Goal: Task Accomplishment & Management: Manage account settings

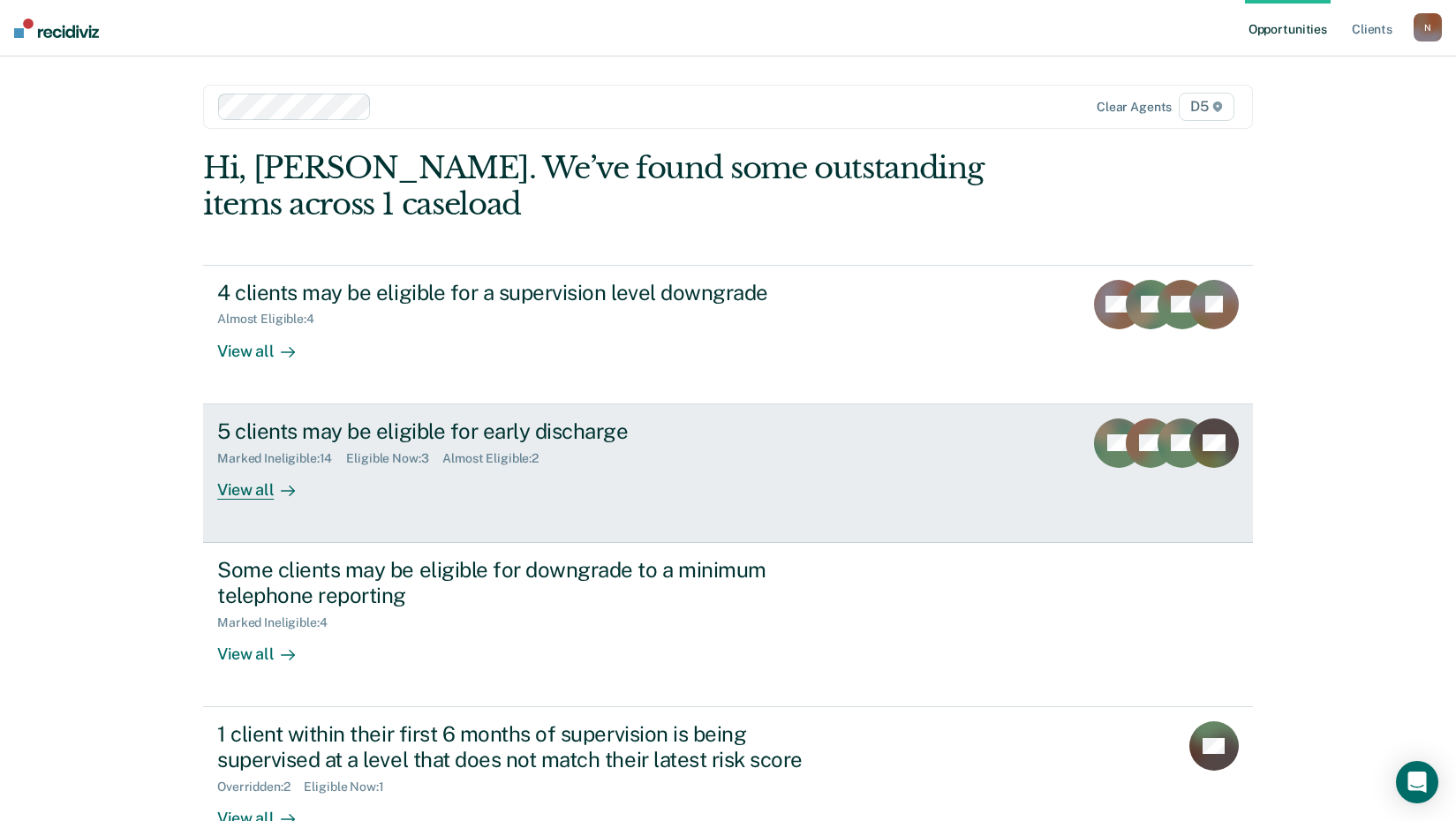
click at [245, 491] on div "View all" at bounding box center [266, 483] width 99 height 34
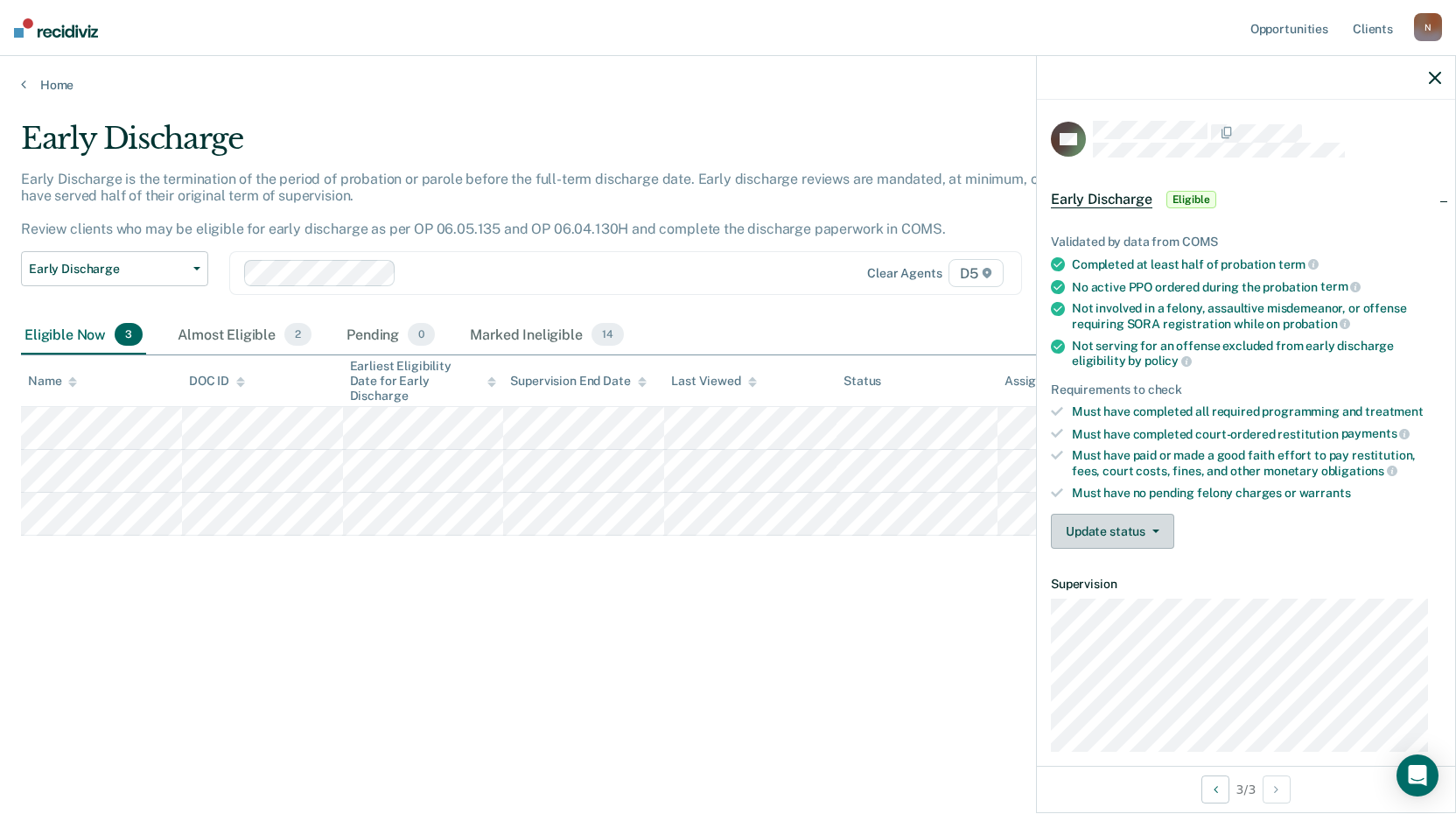
click at [1126, 533] on button "Update status" at bounding box center [1112, 531] width 123 height 35
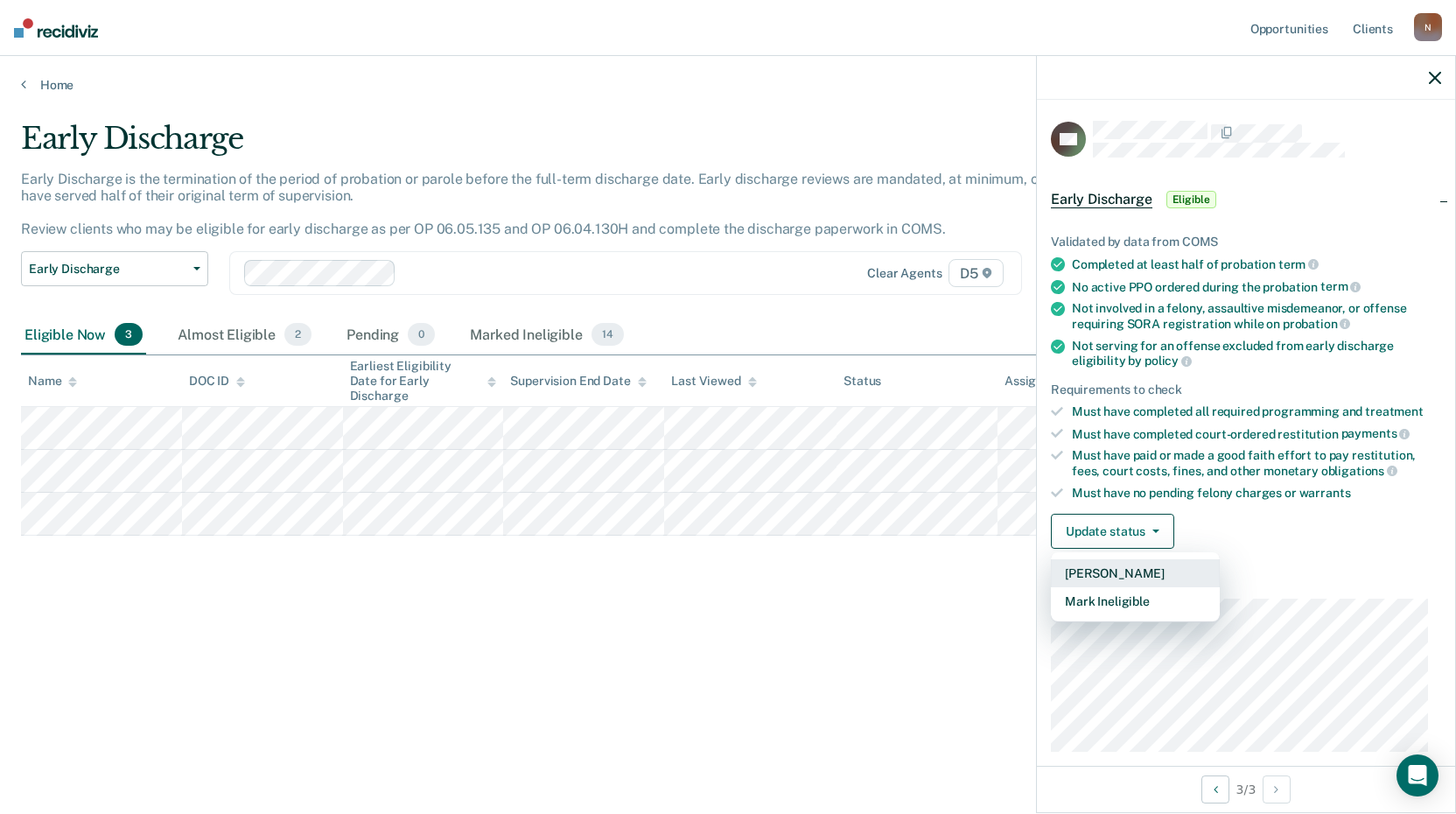
click at [1143, 573] on button "[PERSON_NAME]" at bounding box center [1136, 573] width 169 height 28
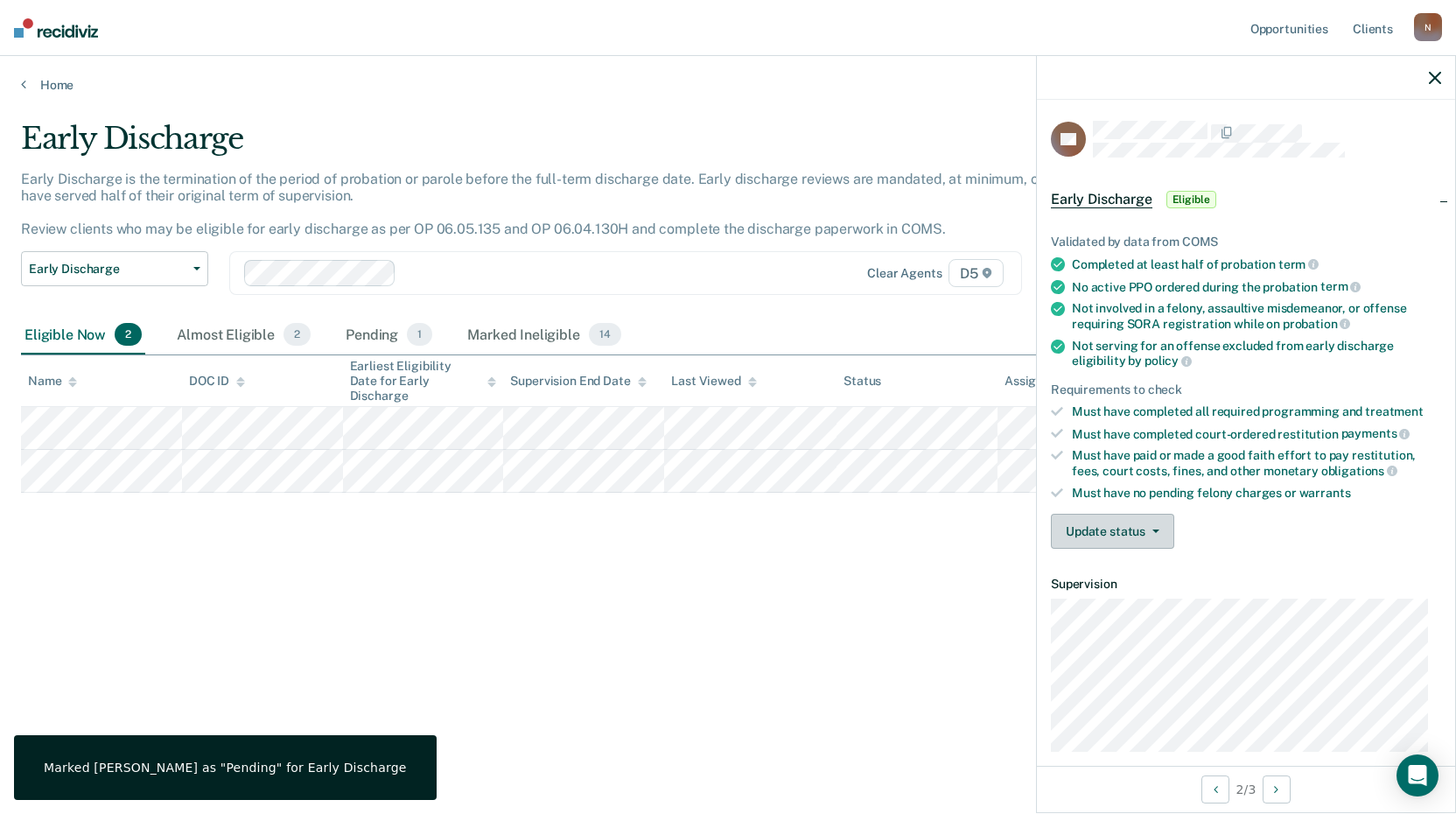
drag, startPoint x: 1179, startPoint y: 533, endPoint x: 1170, endPoint y: 534, distance: 9.1
click at [1178, 533] on div "Update status [PERSON_NAME] Mark Ineligible" at bounding box center [1246, 531] width 391 height 35
click at [1165, 534] on button "Update status" at bounding box center [1112, 531] width 123 height 35
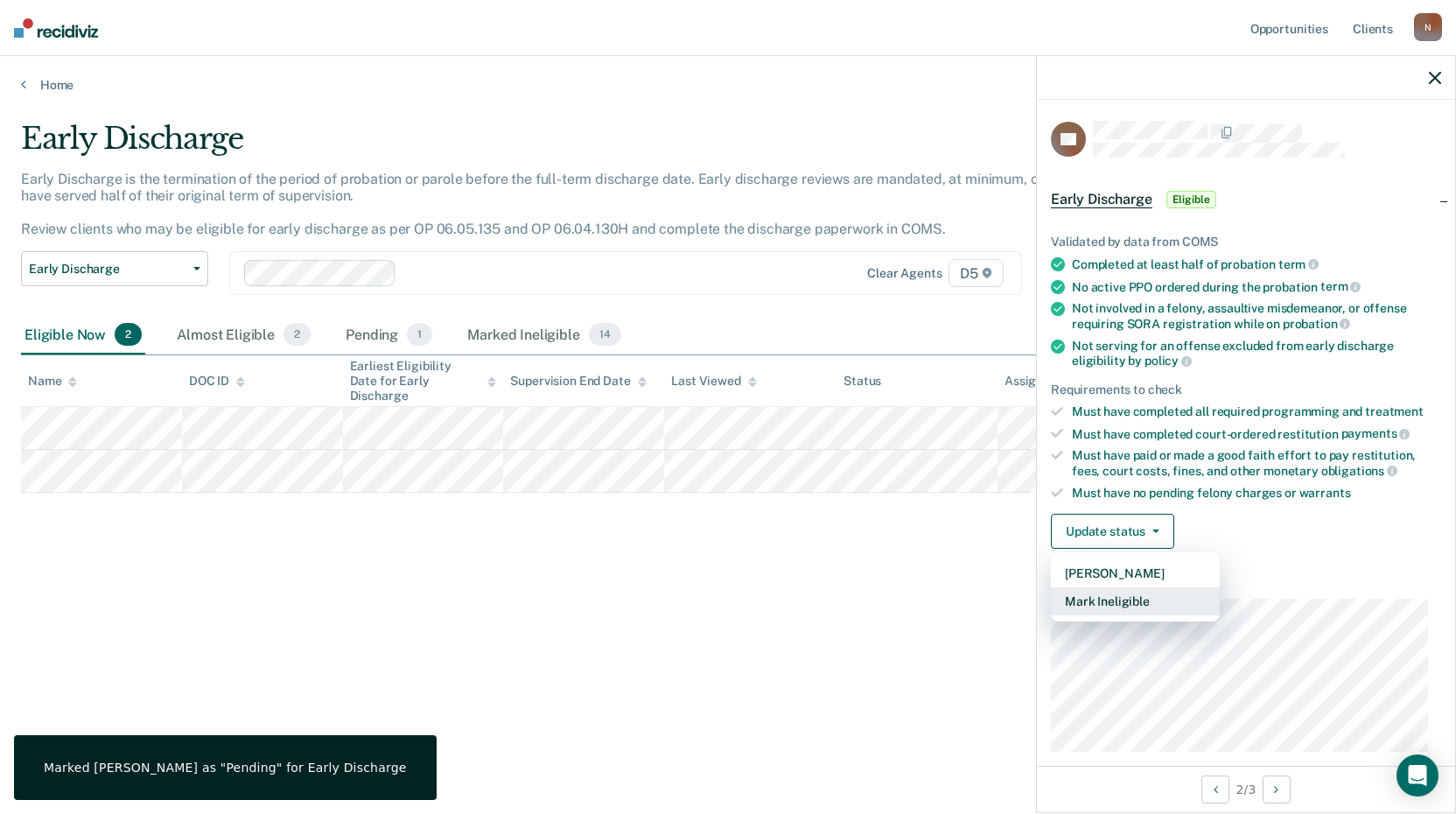
click at [1165, 606] on button "Mark Ineligible" at bounding box center [1136, 601] width 169 height 28
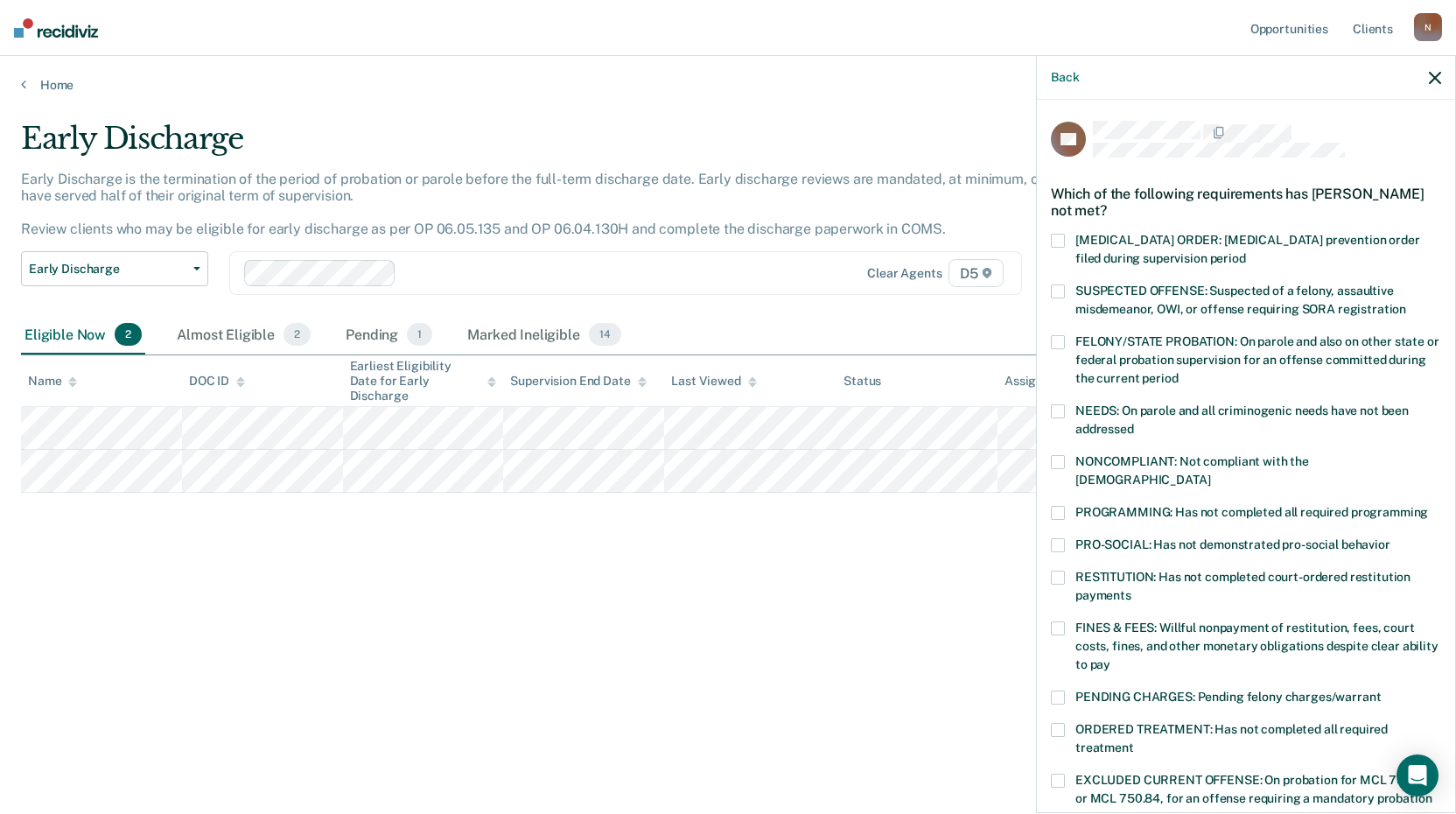
drag, startPoint x: 1059, startPoint y: 703, endPoint x: 1033, endPoint y: 696, distance: 26.9
click at [1059, 722] on span at bounding box center [1058, 729] width 14 height 14
drag, startPoint x: 962, startPoint y: 677, endPoint x: 969, endPoint y: 636, distance: 41.6
click at [965, 675] on div "Early Discharge Early Discharge is the termination of the period of probation o…" at bounding box center [728, 401] width 1415 height 561
click at [661, 598] on div "Early Discharge Early Discharge is the termination of the period of probation o…" at bounding box center [728, 401] width 1415 height 561
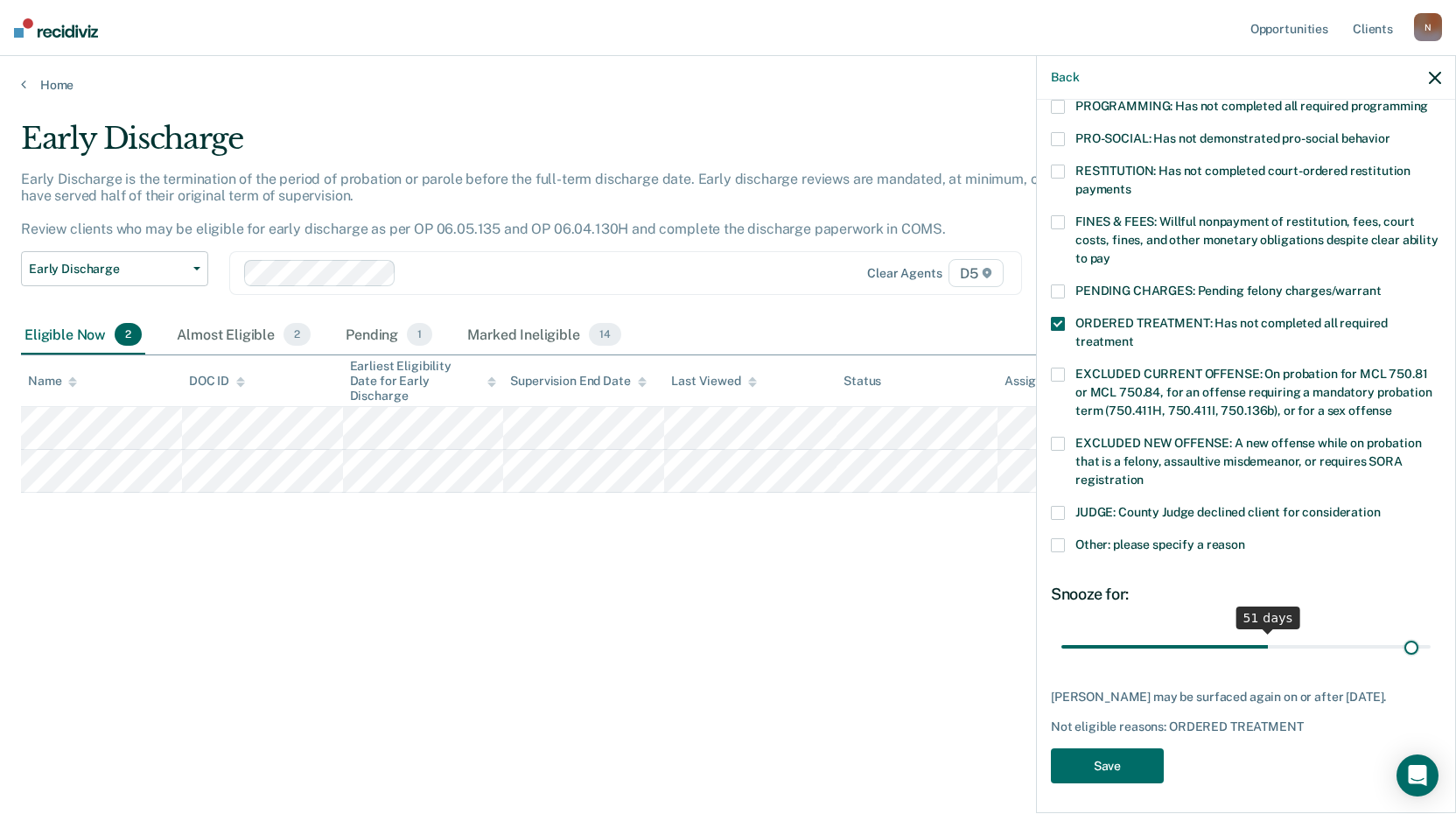
scroll to position [406, 0]
drag, startPoint x: 1199, startPoint y: 622, endPoint x: 1423, endPoint y: 644, distance: 225.1
type input "90"
click at [1431, 631] on input "range" at bounding box center [1246, 646] width 369 height 31
click at [1101, 761] on button "Save" at bounding box center [1107, 766] width 112 height 36
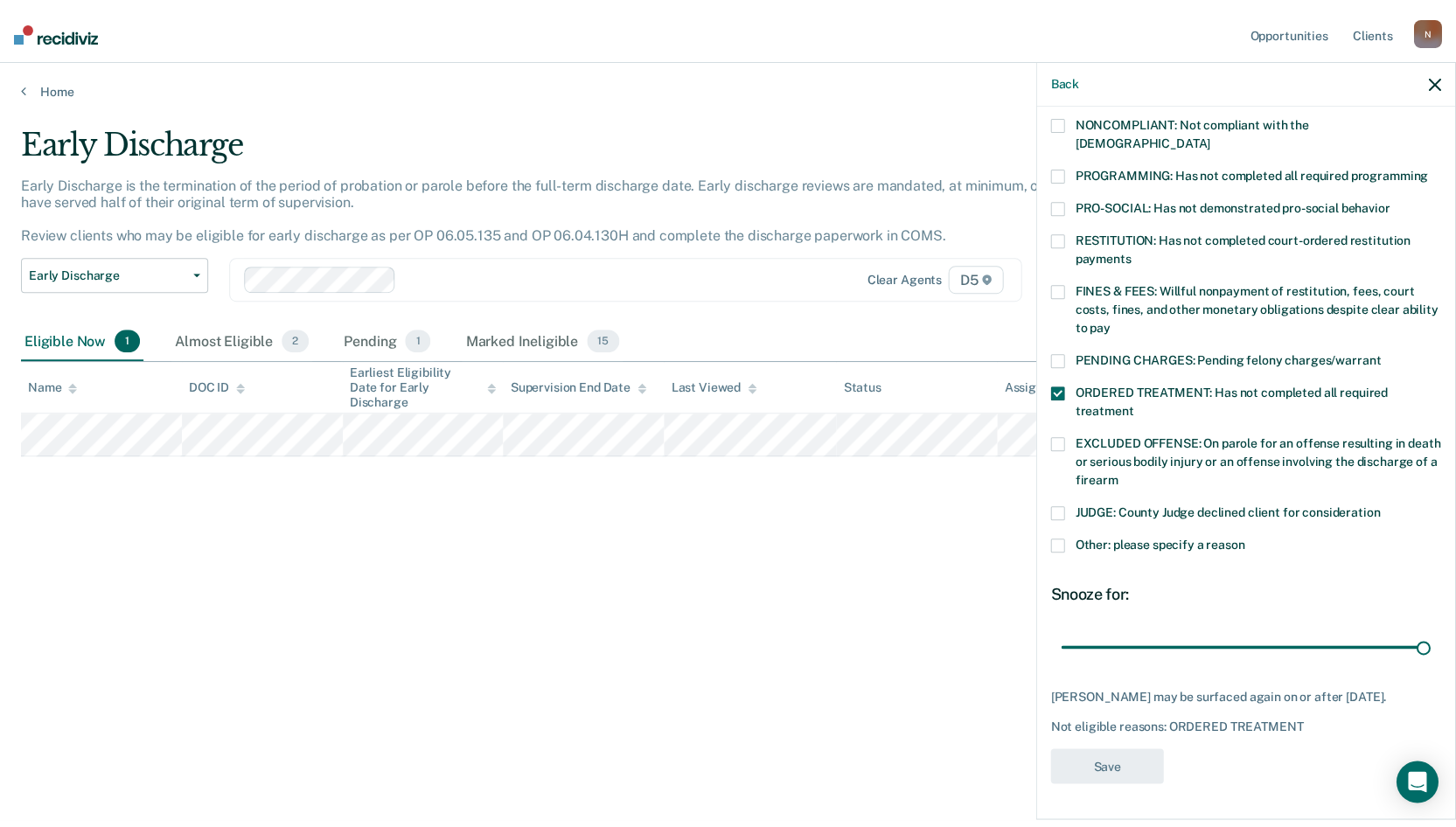
scroll to position [318, 0]
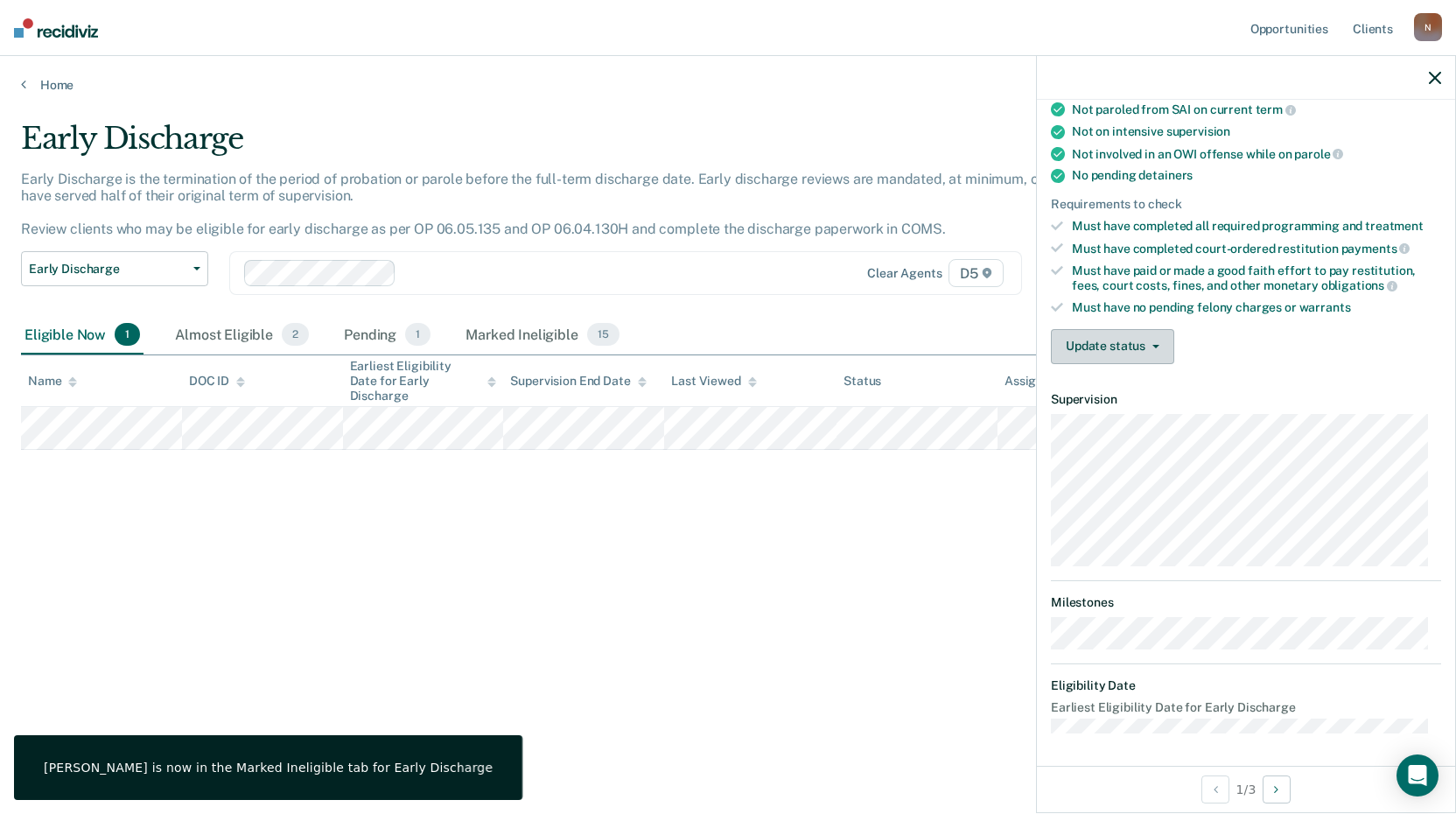
click at [1100, 355] on button "Update status" at bounding box center [1112, 346] width 123 height 35
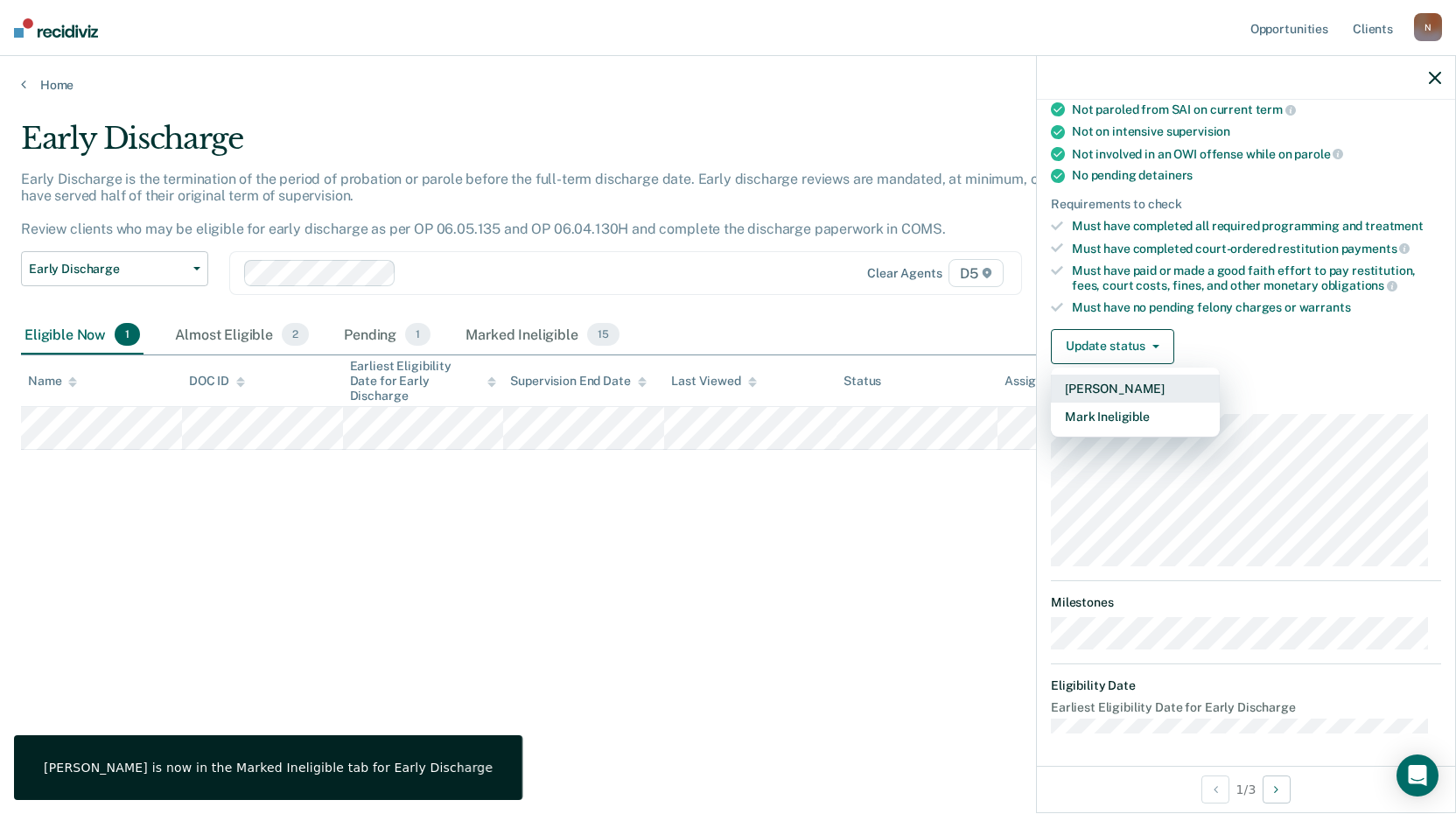
click at [1129, 379] on button "[PERSON_NAME]" at bounding box center [1136, 388] width 169 height 28
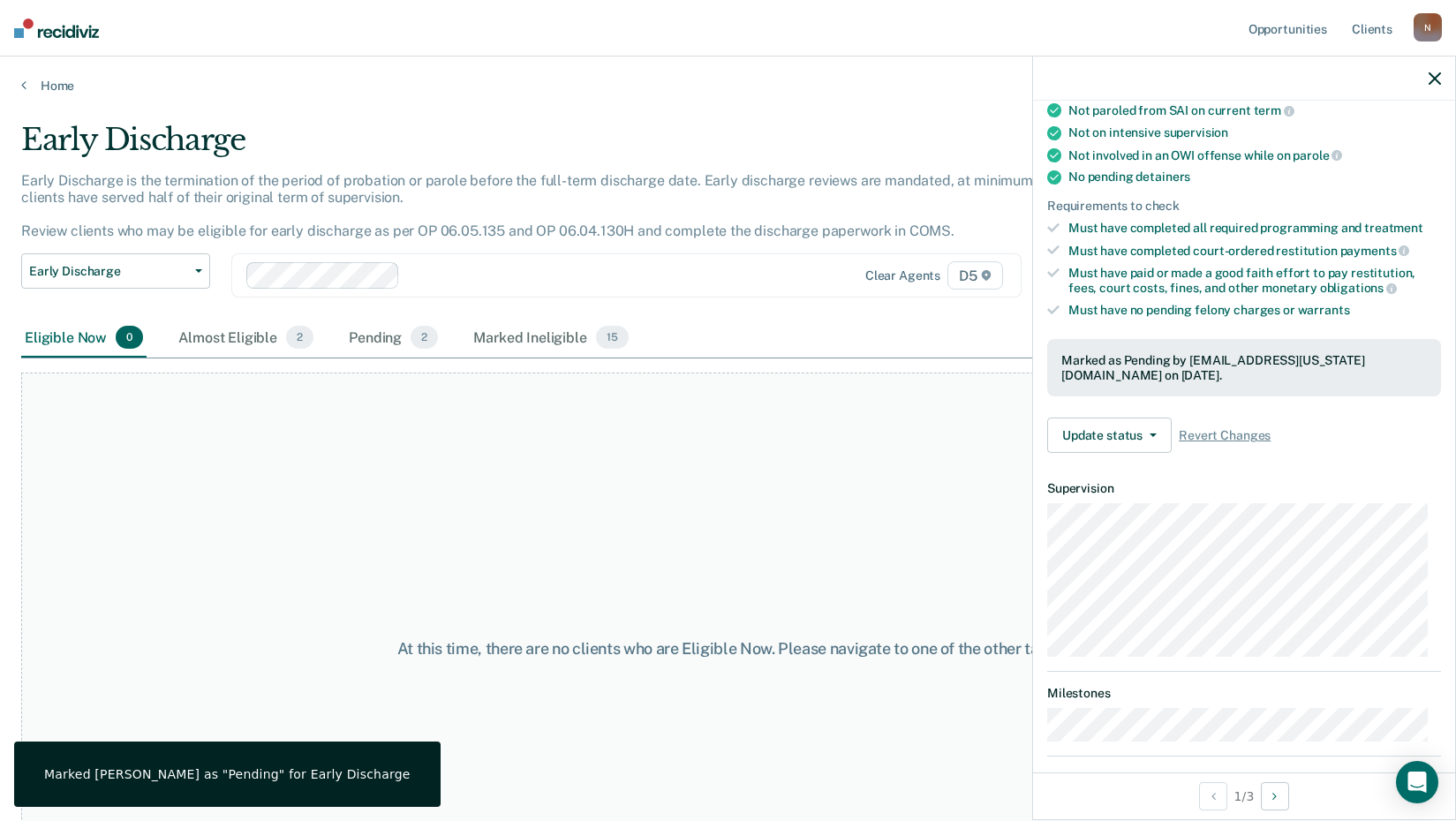
click at [977, 639] on div "At this time, there are no clients who are Eligible Now. Please navigate to one…" at bounding box center [728, 648] width 706 height 19
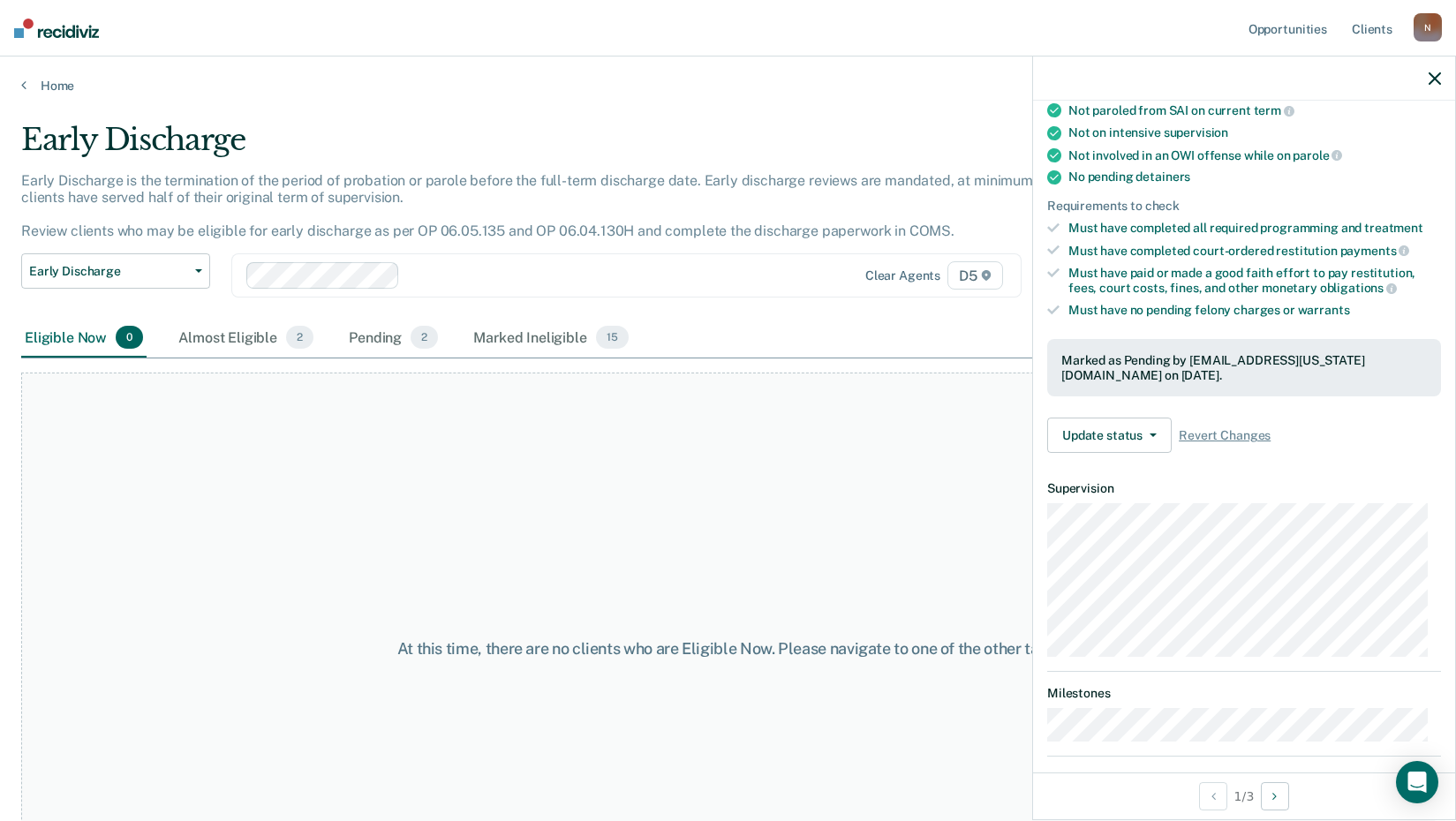
click at [899, 325] on div "Eligible Now 0 Almost Eligible 2 Pending 2 Marked Ineligible 15" at bounding box center [727, 338] width 1413 height 40
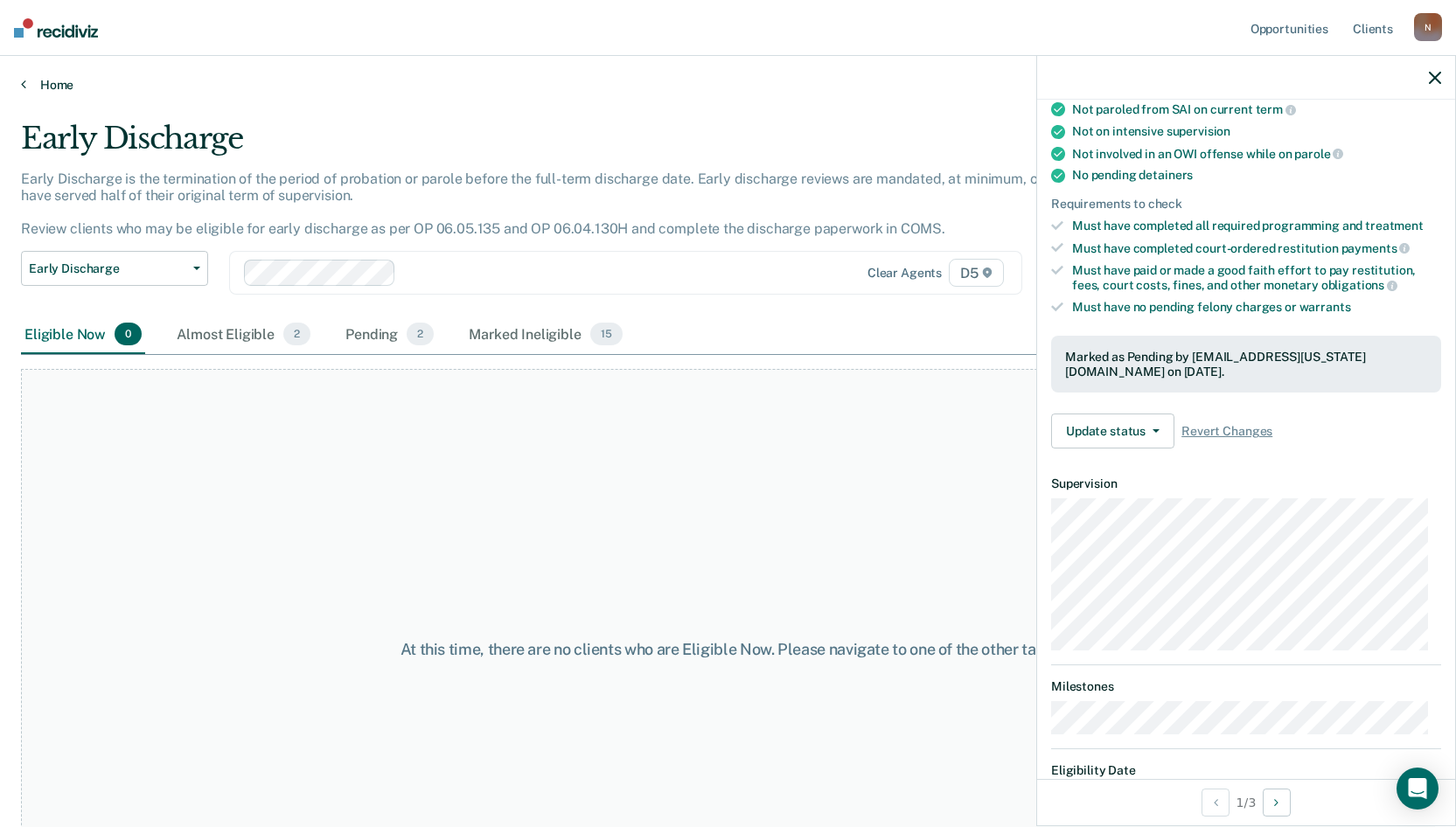
click at [67, 82] on link "Home" at bounding box center [728, 85] width 1415 height 16
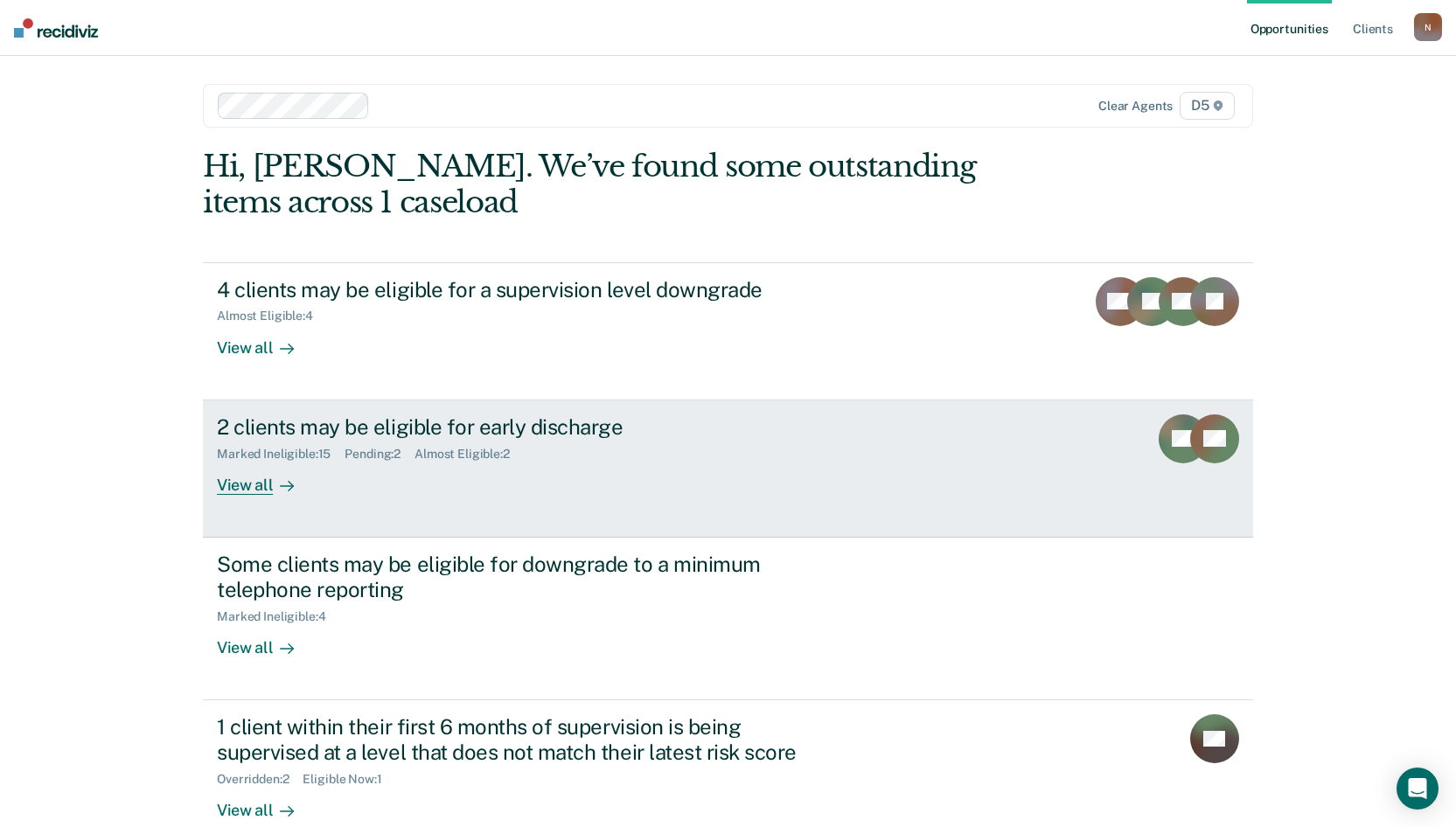
click at [242, 483] on div "View all" at bounding box center [265, 478] width 98 height 34
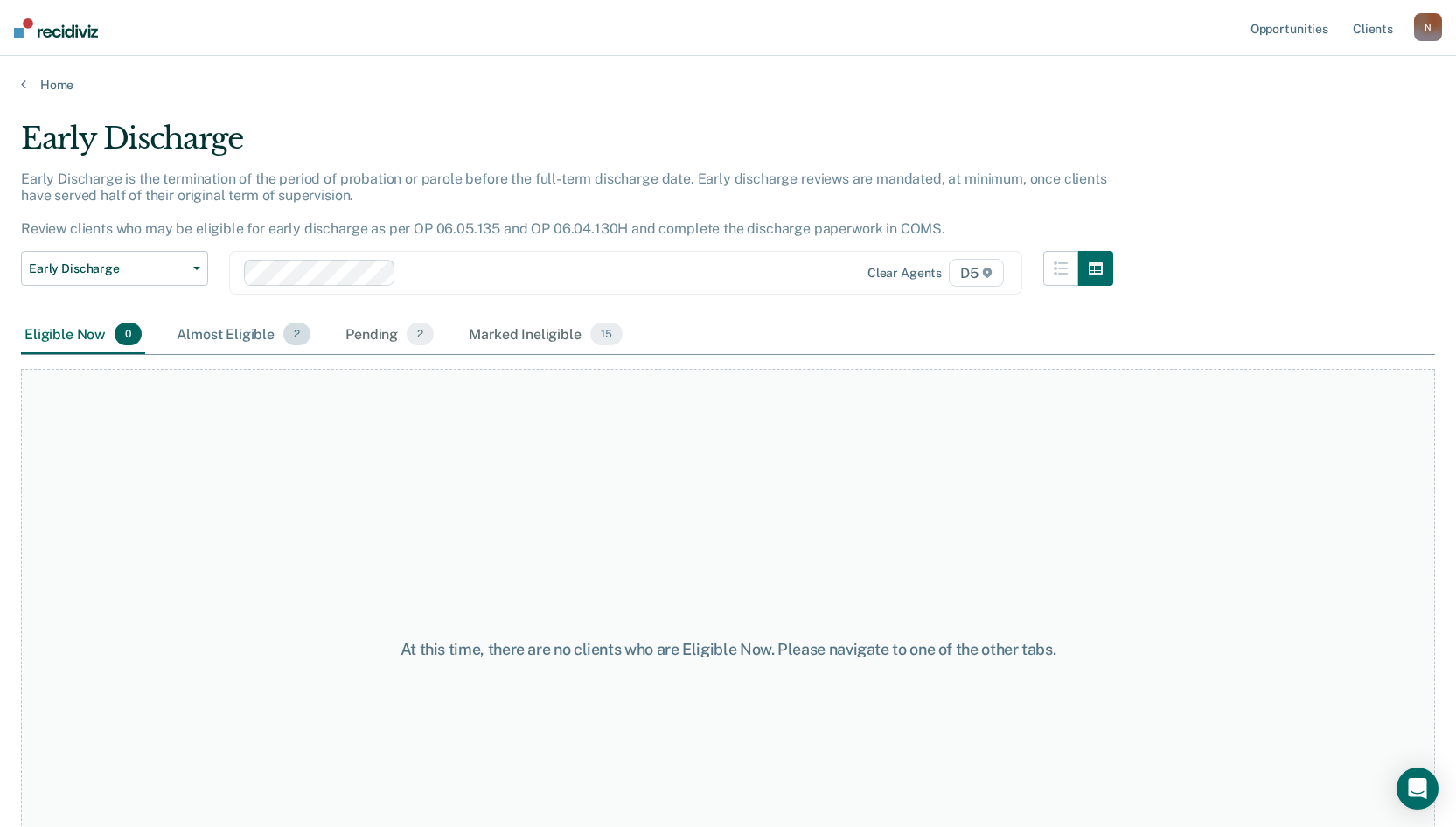
click at [256, 332] on div "Almost Eligible 2" at bounding box center [244, 334] width 141 height 39
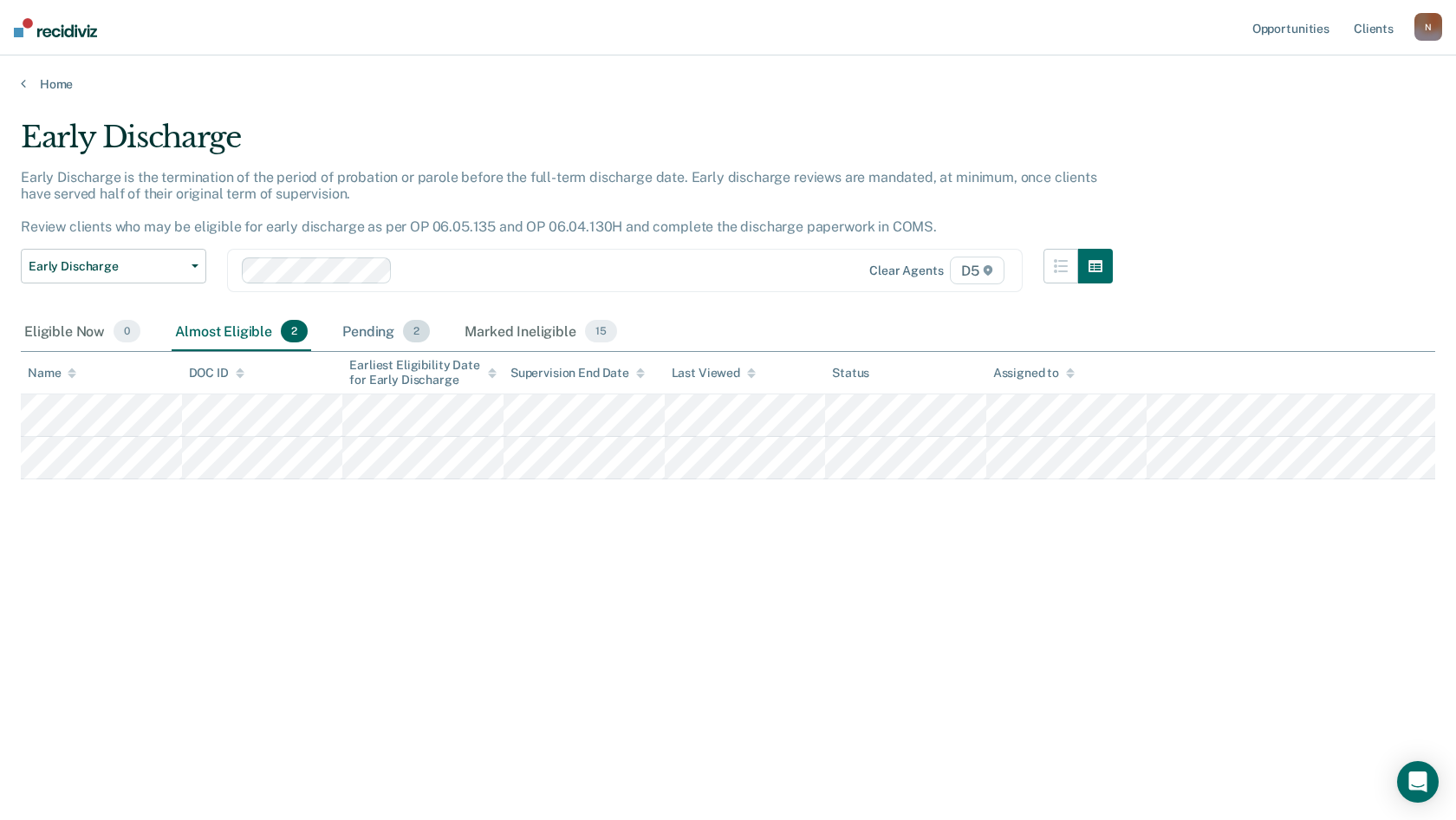
click at [369, 339] on div "Pending 2" at bounding box center [386, 332] width 94 height 38
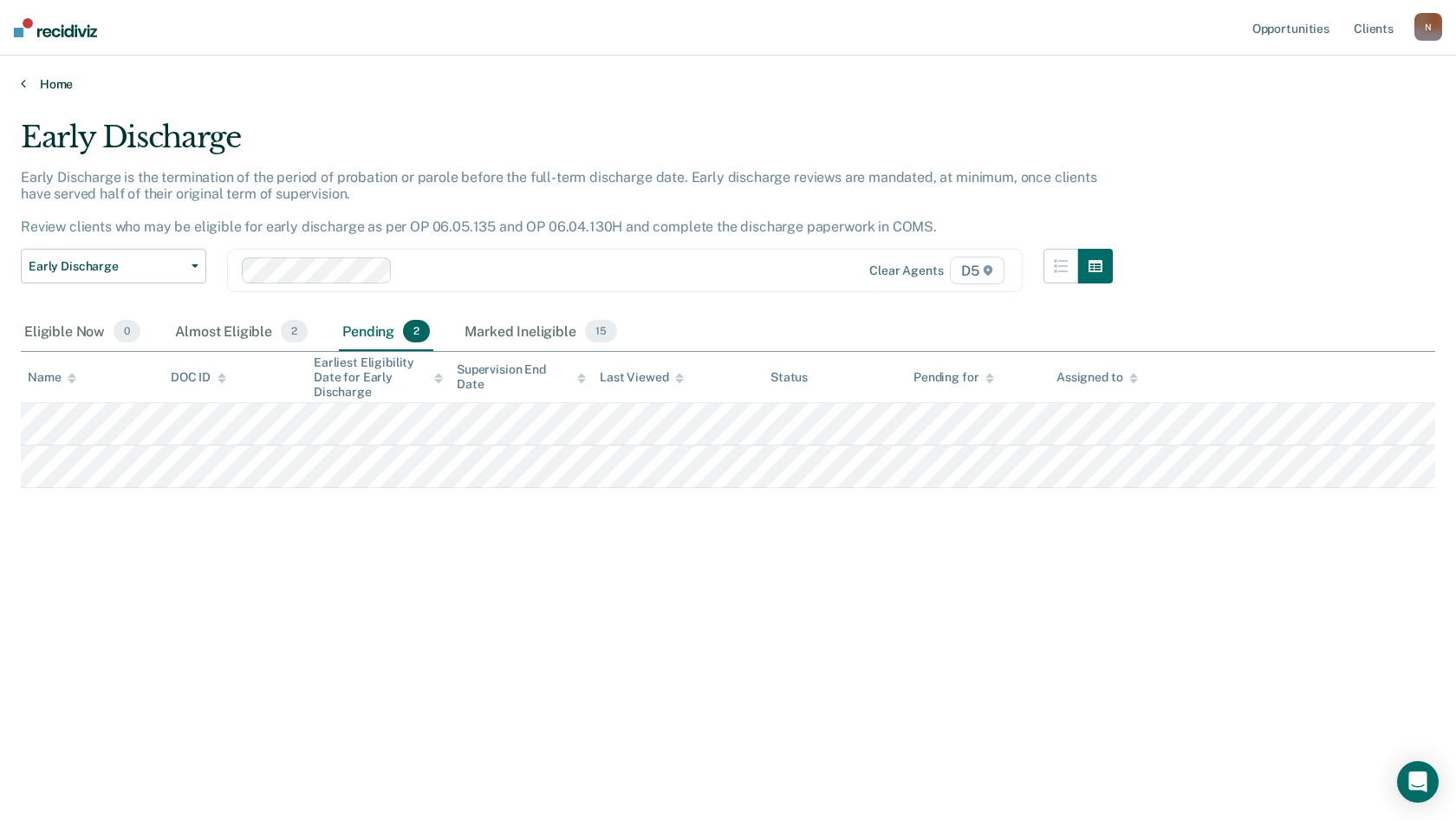
click at [52, 81] on link "Home" at bounding box center [727, 85] width 1414 height 16
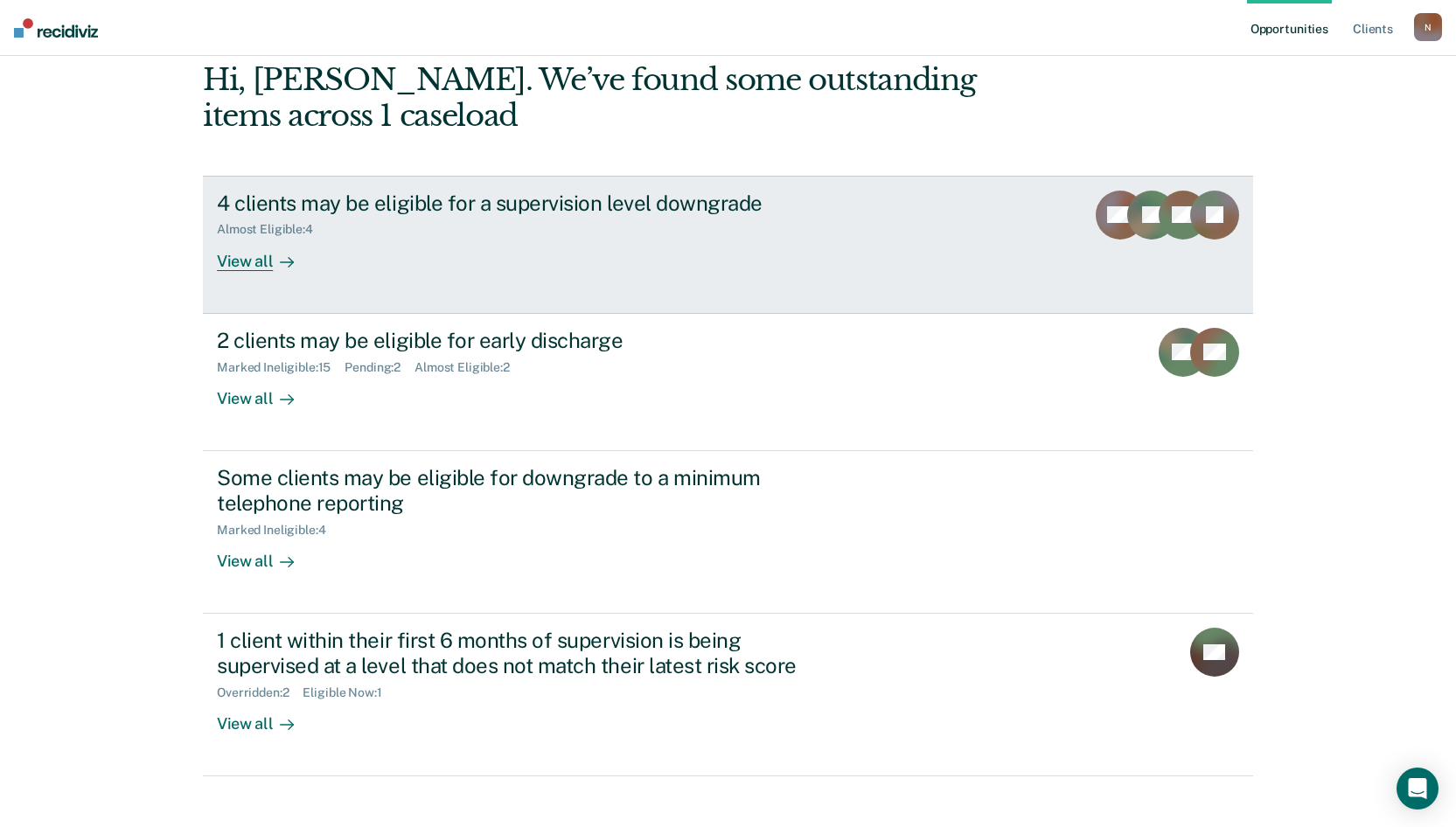
scroll to position [87, 0]
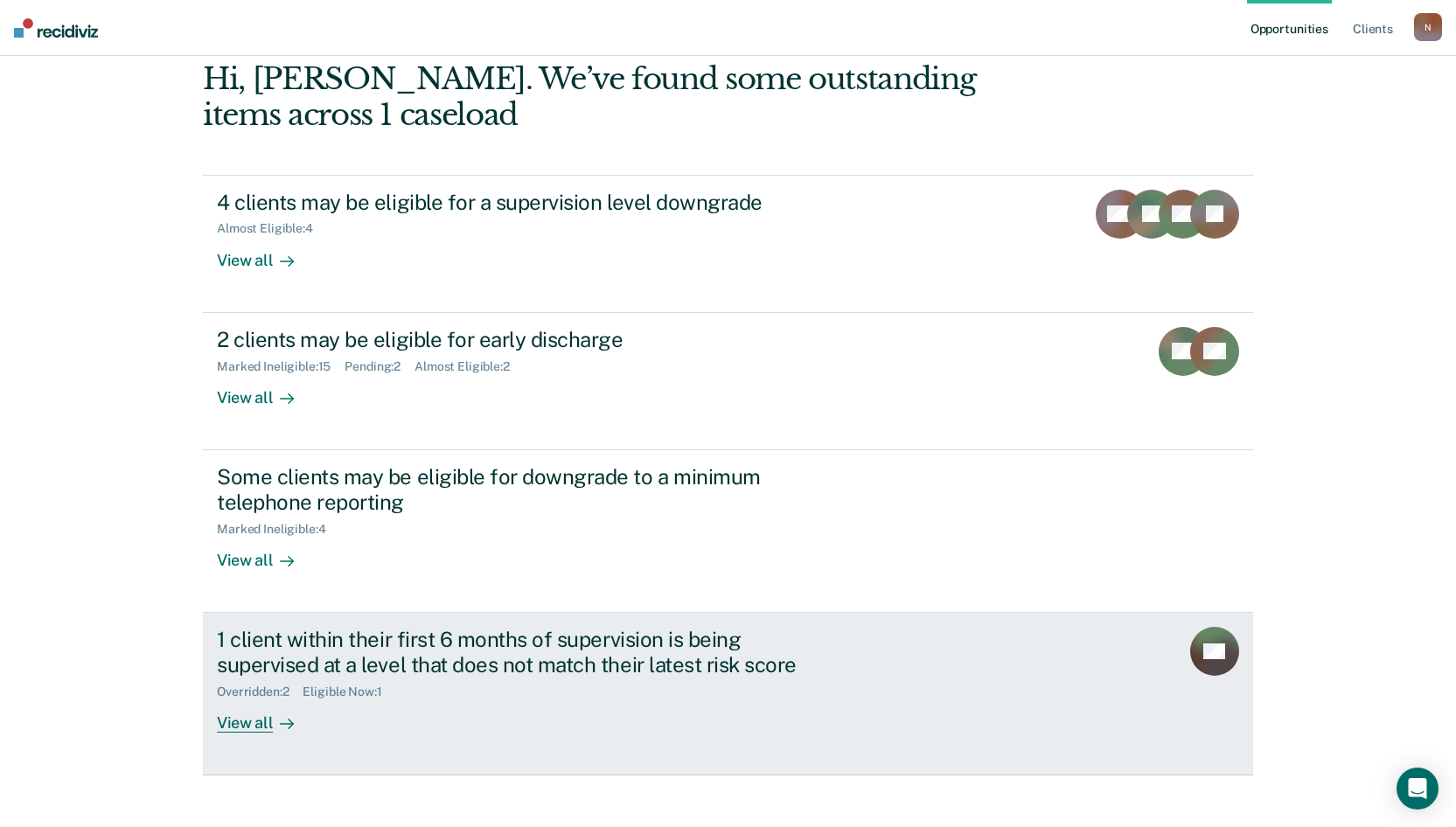
click at [239, 733] on link "1 client within their first 6 months of supervision is being supervised at a le…" at bounding box center [728, 694] width 1050 height 163
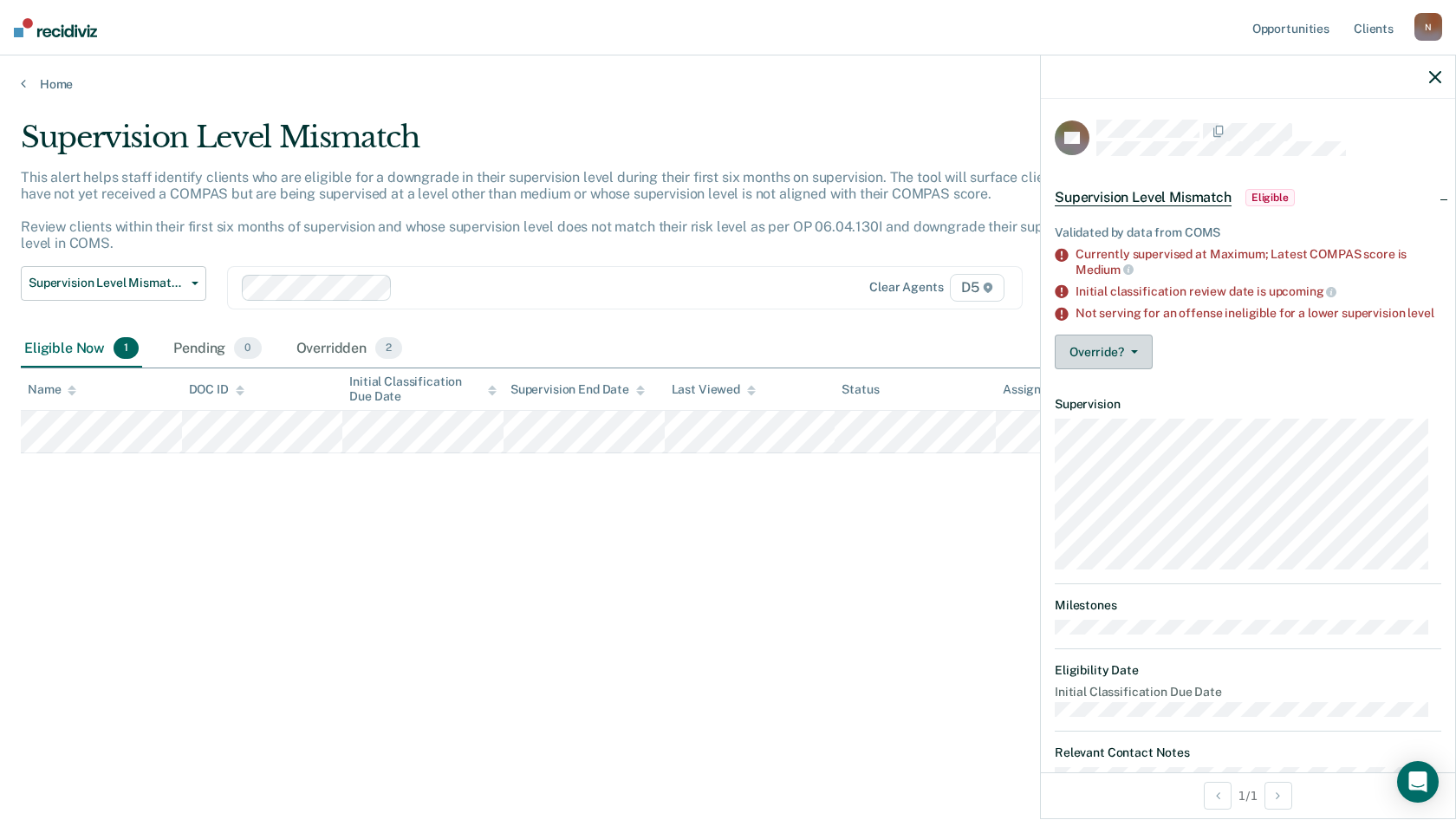
click at [1139, 357] on button "Override?" at bounding box center [1104, 351] width 98 height 35
click at [1242, 365] on div "Override? [PERSON_NAME] Mark Overridden" at bounding box center [1248, 351] width 387 height 35
click at [1132, 383] on div "Validated by data from COMS Currently supervised at Maximum; Latest COMPAS scor…" at bounding box center [1247, 294] width 414 height 178
click at [1137, 369] on button "Override?" at bounding box center [1104, 351] width 98 height 35
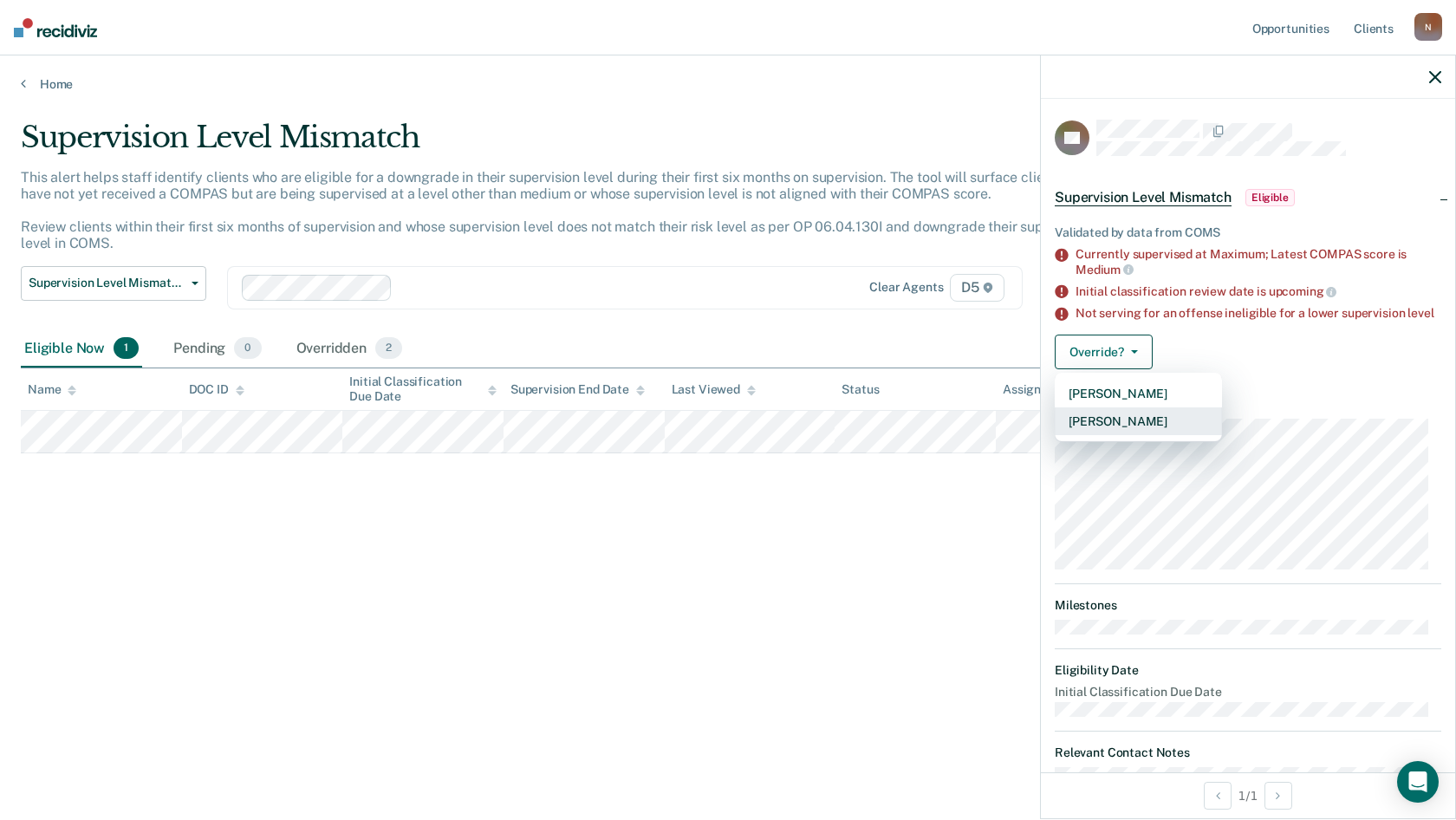
drag, startPoint x: 1140, startPoint y: 414, endPoint x: 1151, endPoint y: 445, distance: 32.9
click at [1151, 442] on div "[PERSON_NAME] [PERSON_NAME]" at bounding box center [1139, 407] width 168 height 70
click at [1151, 435] on button "[PERSON_NAME]" at bounding box center [1139, 421] width 168 height 28
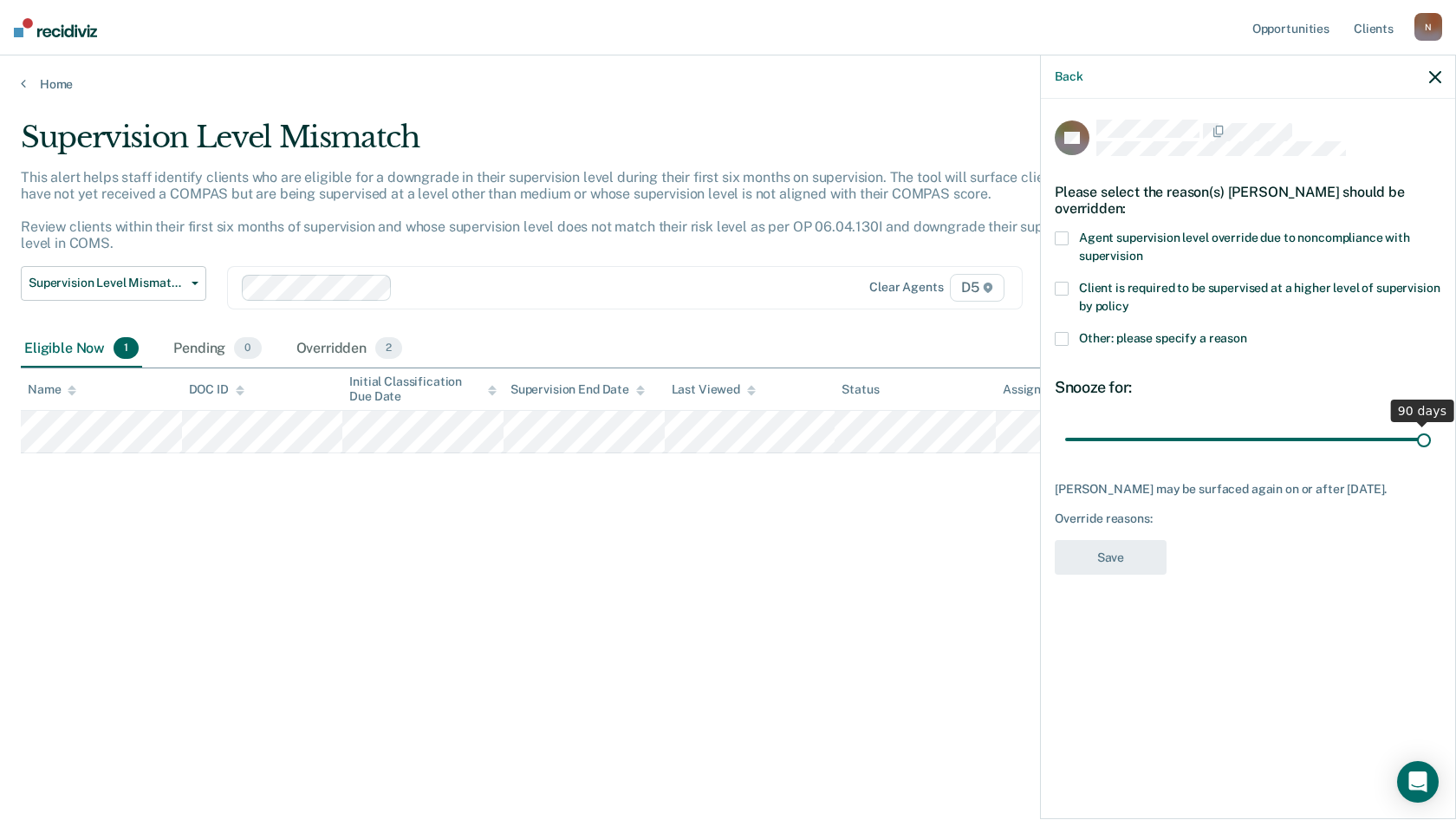
drag, startPoint x: 1211, startPoint y: 437, endPoint x: 1455, endPoint y: 437, distance: 244.0
type input "90"
click at [1431, 437] on input "range" at bounding box center [1247, 439] width 365 height 30
click at [1059, 341] on span at bounding box center [1062, 340] width 14 height 14
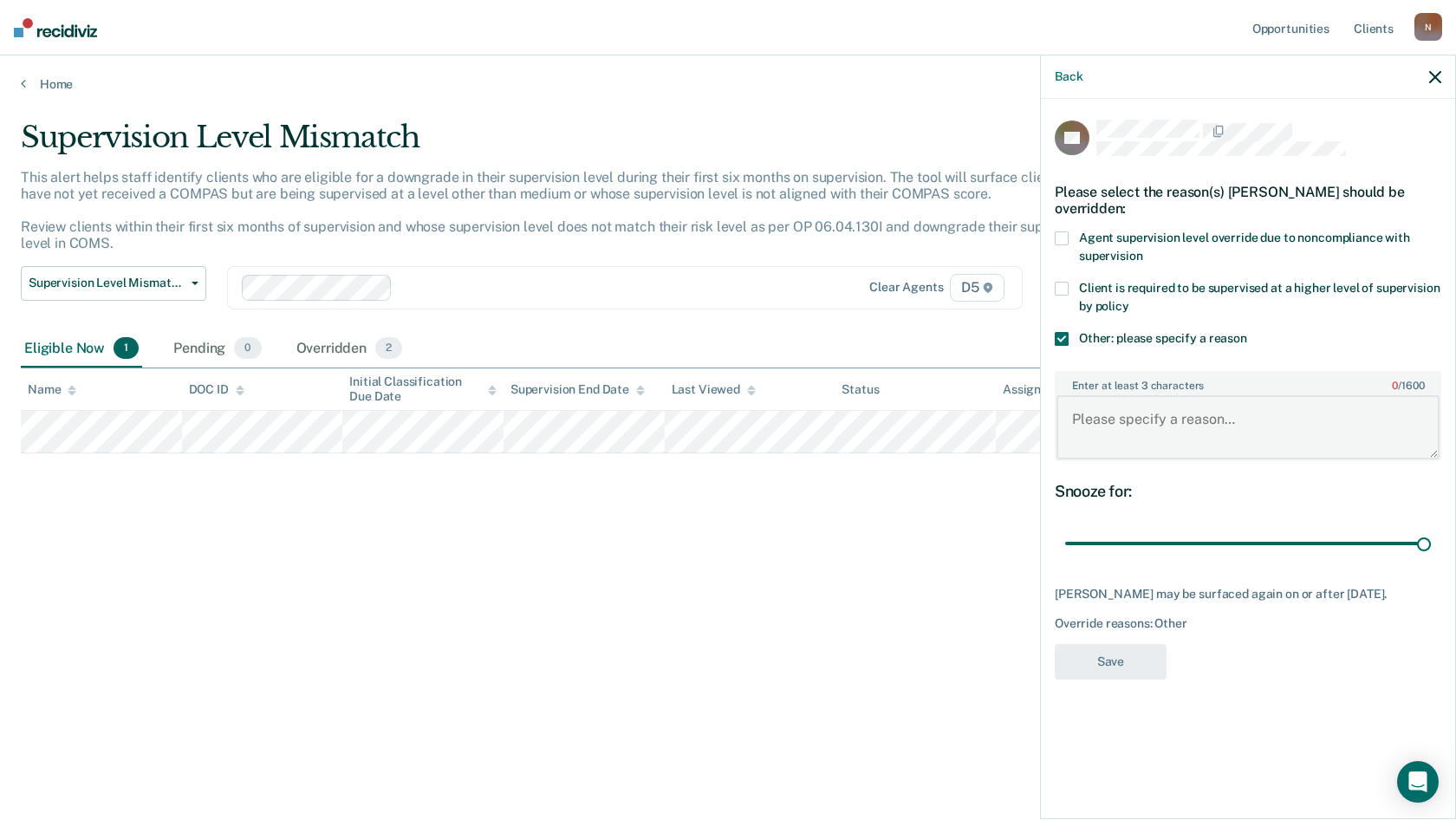
click at [1104, 428] on textarea "Enter at least 3 characters 0 / 1600" at bounding box center [1248, 428] width 383 height 64
type textarea "Severity of charge"
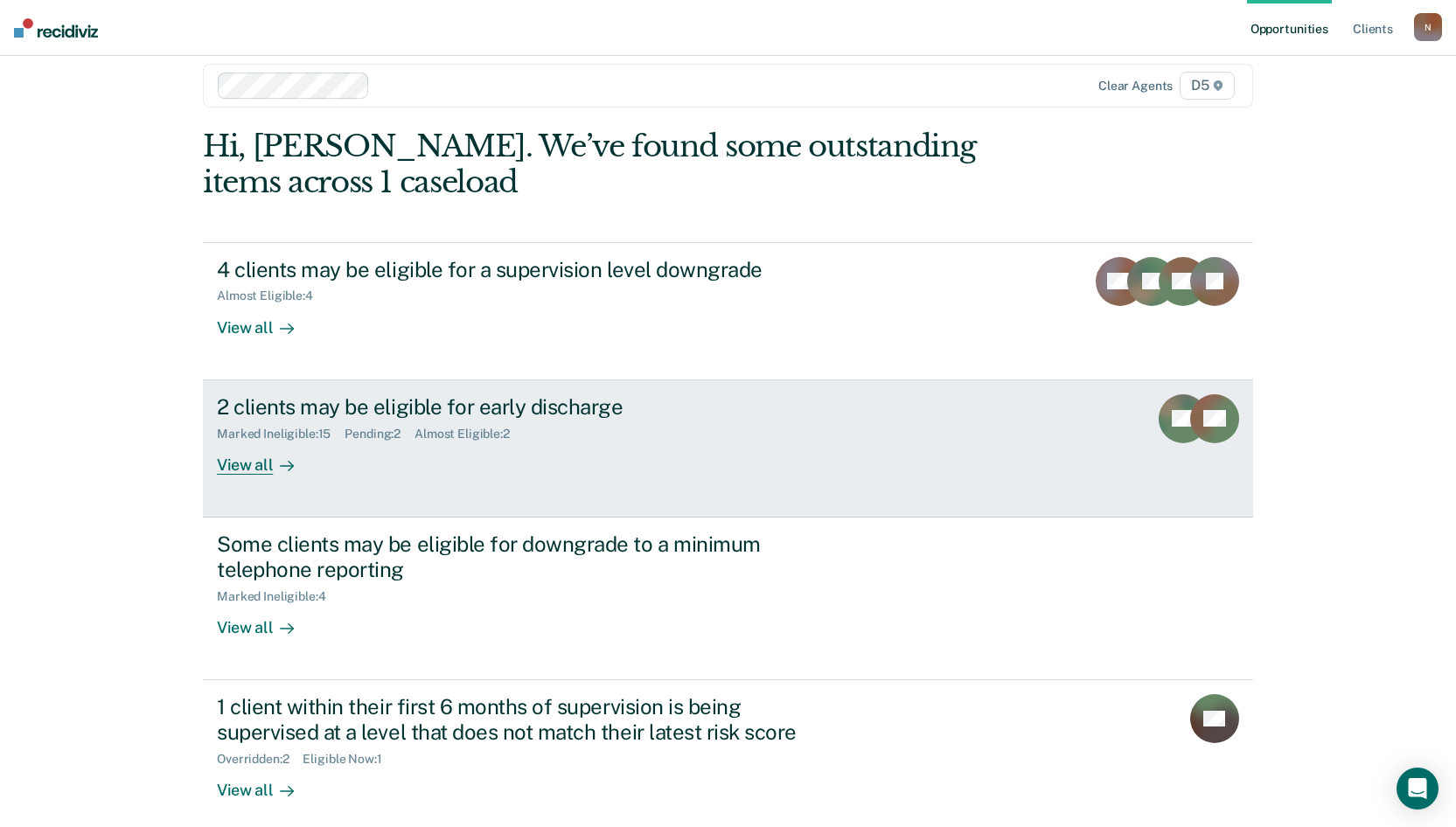
scroll to position [36, 0]
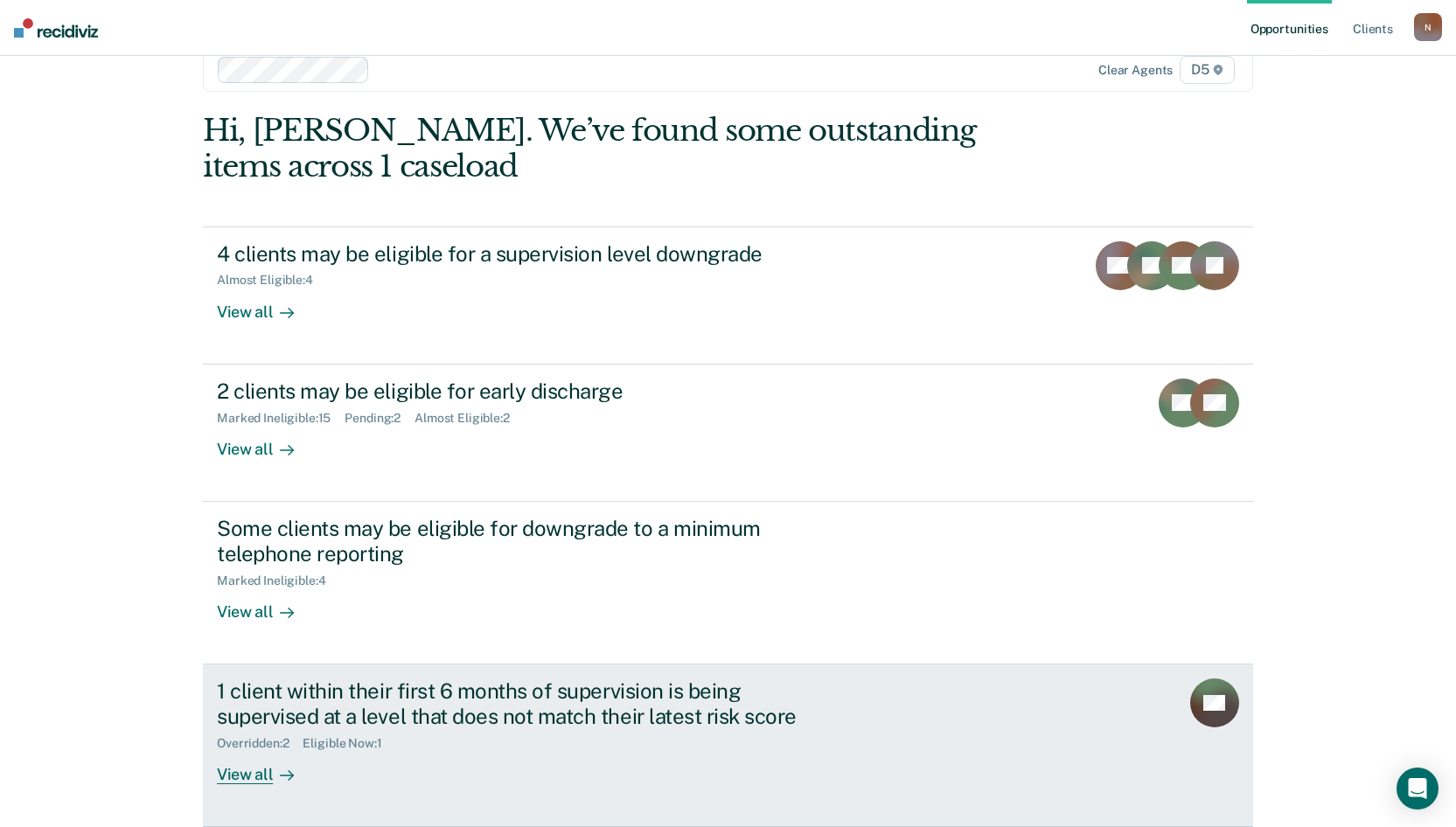
click at [275, 743] on div "Overridden : 2" at bounding box center [259, 743] width 85 height 15
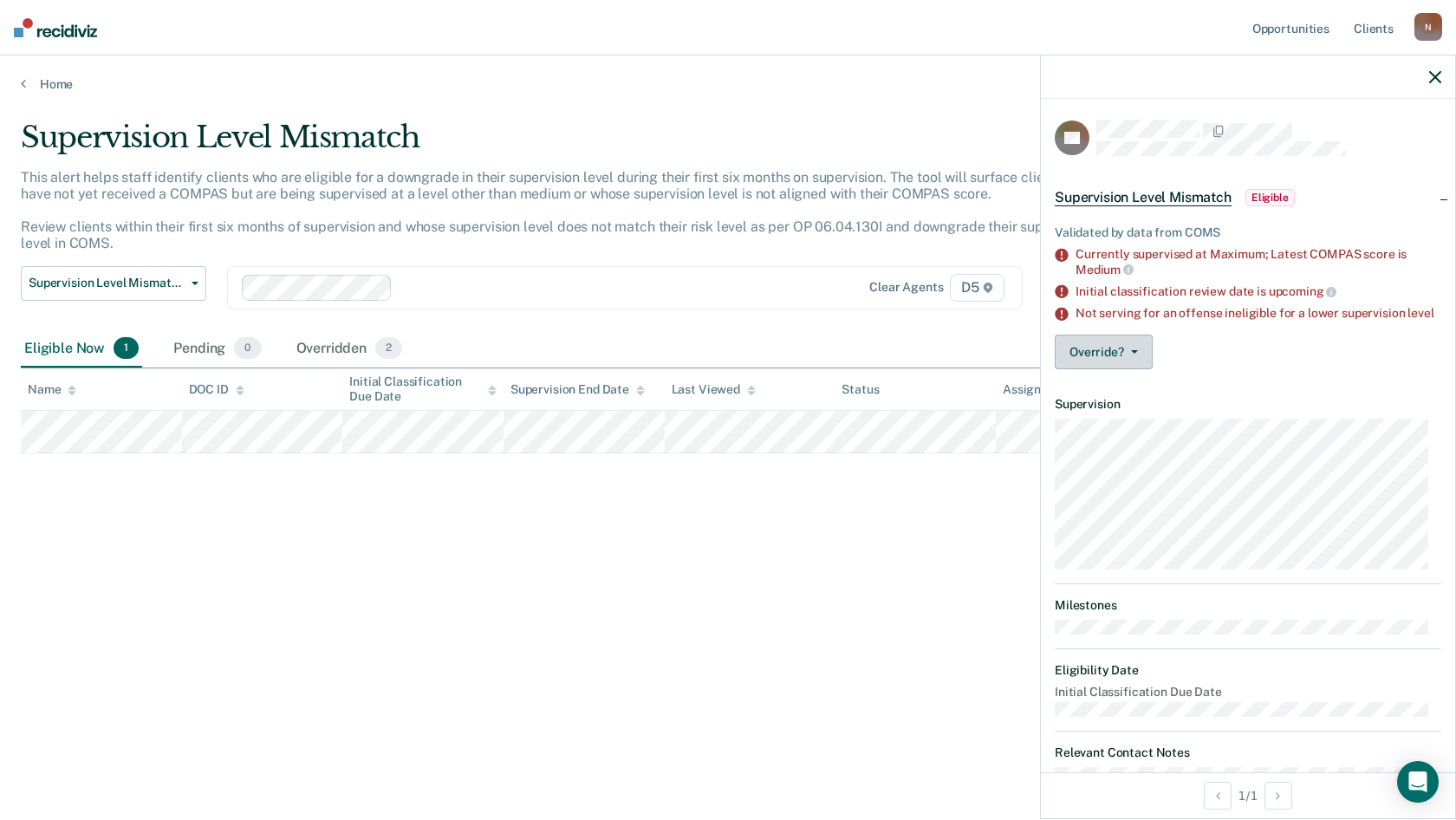
click at [1099, 362] on button "Override?" at bounding box center [1104, 351] width 98 height 35
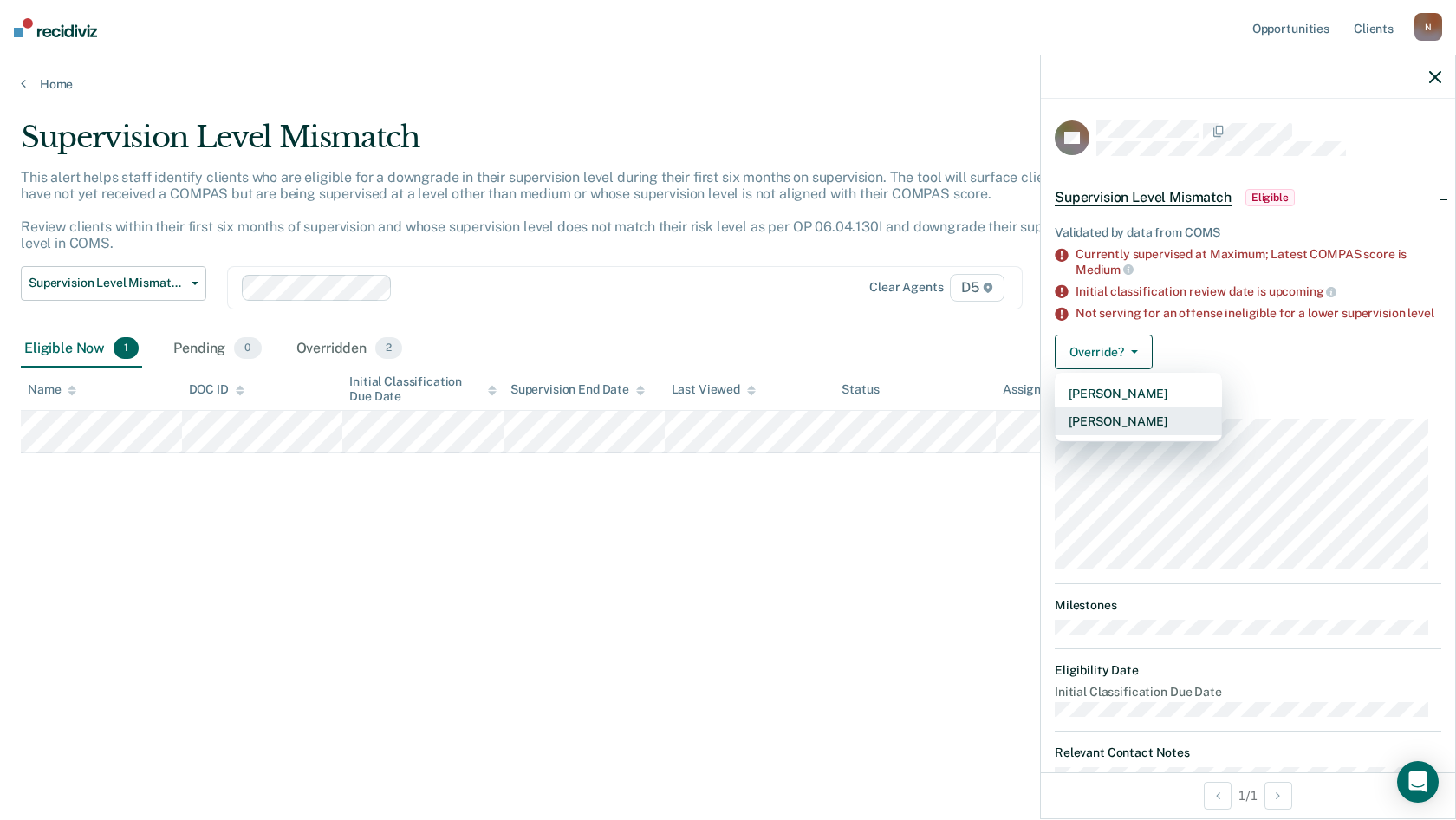
click at [1133, 435] on button "[PERSON_NAME]" at bounding box center [1139, 421] width 168 height 28
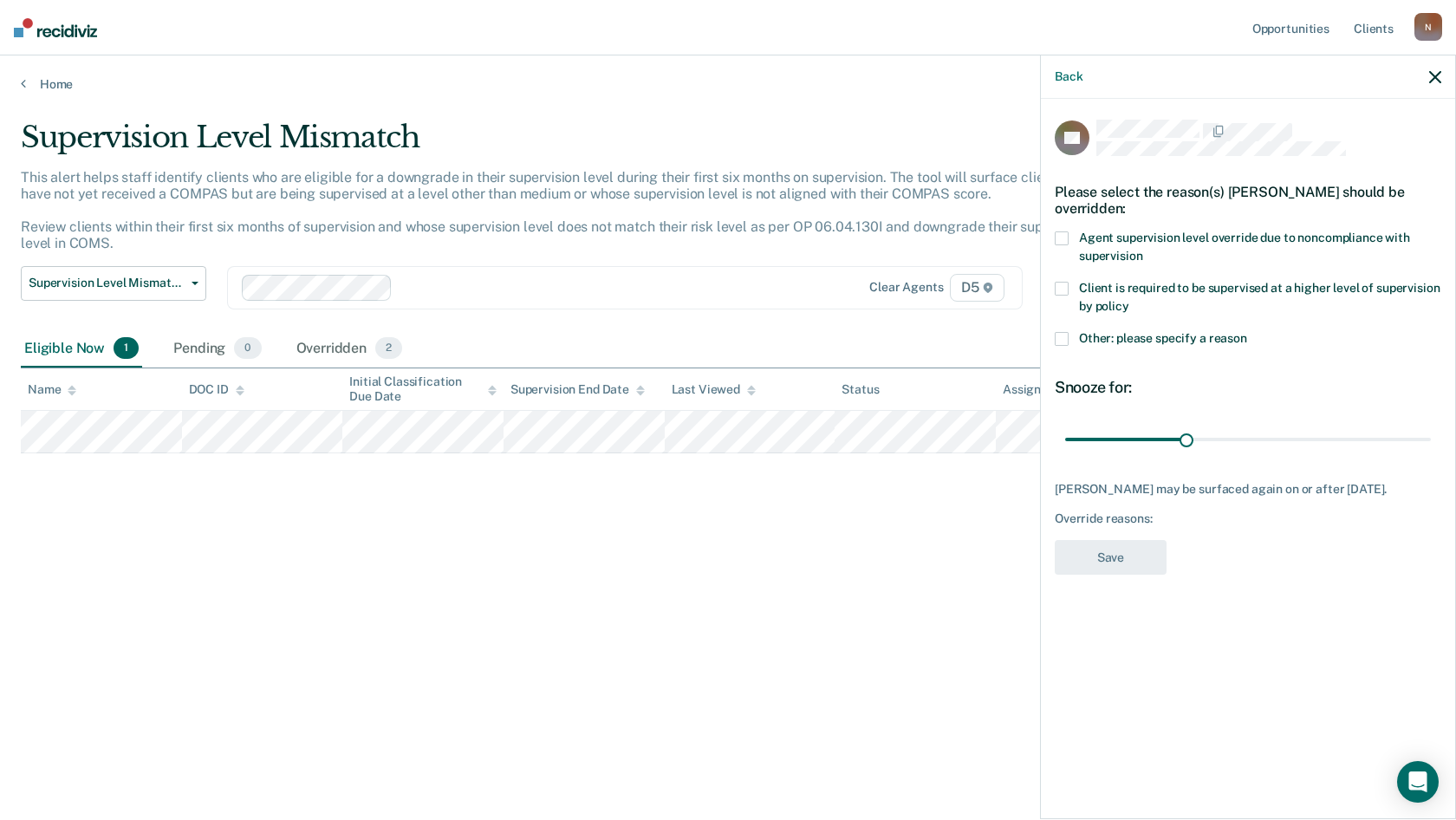
click at [1069, 332] on label "Other: please specify a reason" at bounding box center [1248, 341] width 387 height 18
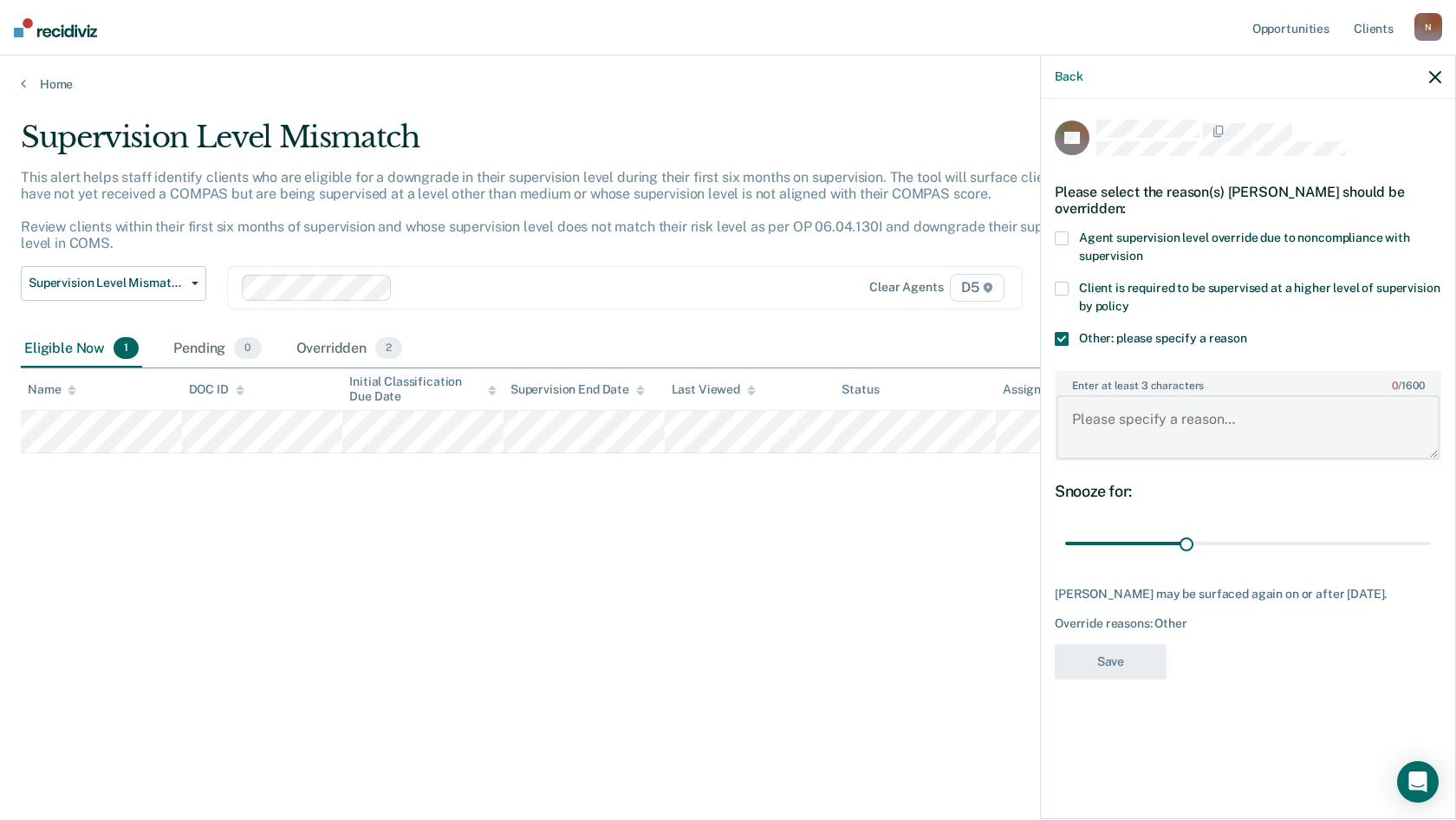
click at [1120, 430] on textarea "Enter at least 3 characters 0 / 1600" at bounding box center [1248, 428] width 383 height 64
type textarea "Severity of charge."
drag, startPoint x: 1183, startPoint y: 540, endPoint x: 1455, endPoint y: 541, distance: 272.0
type input "90"
click at [1431, 541] on input "range" at bounding box center [1247, 544] width 365 height 30
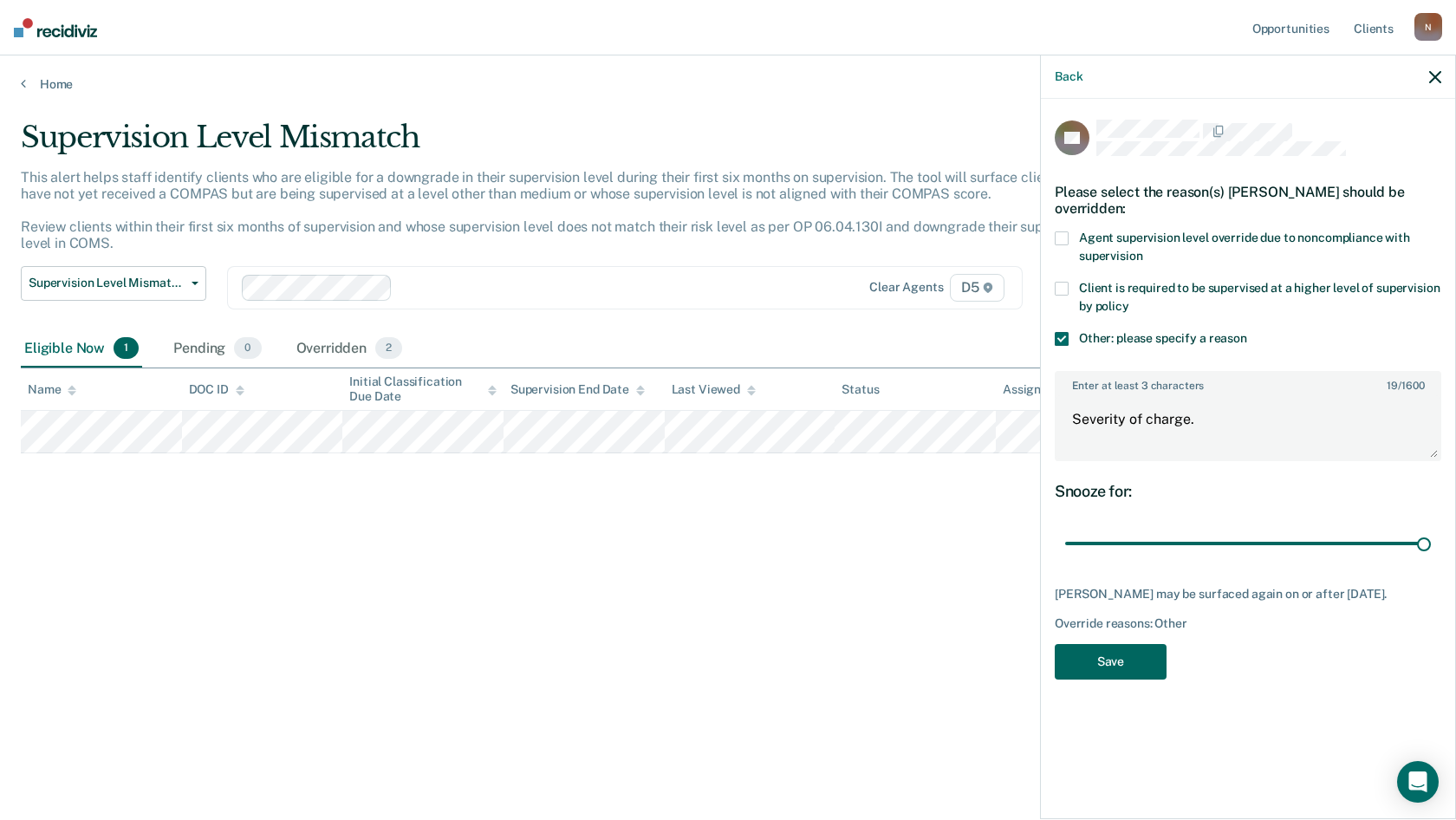
click at [1150, 667] on button "Save" at bounding box center [1110, 662] width 111 height 36
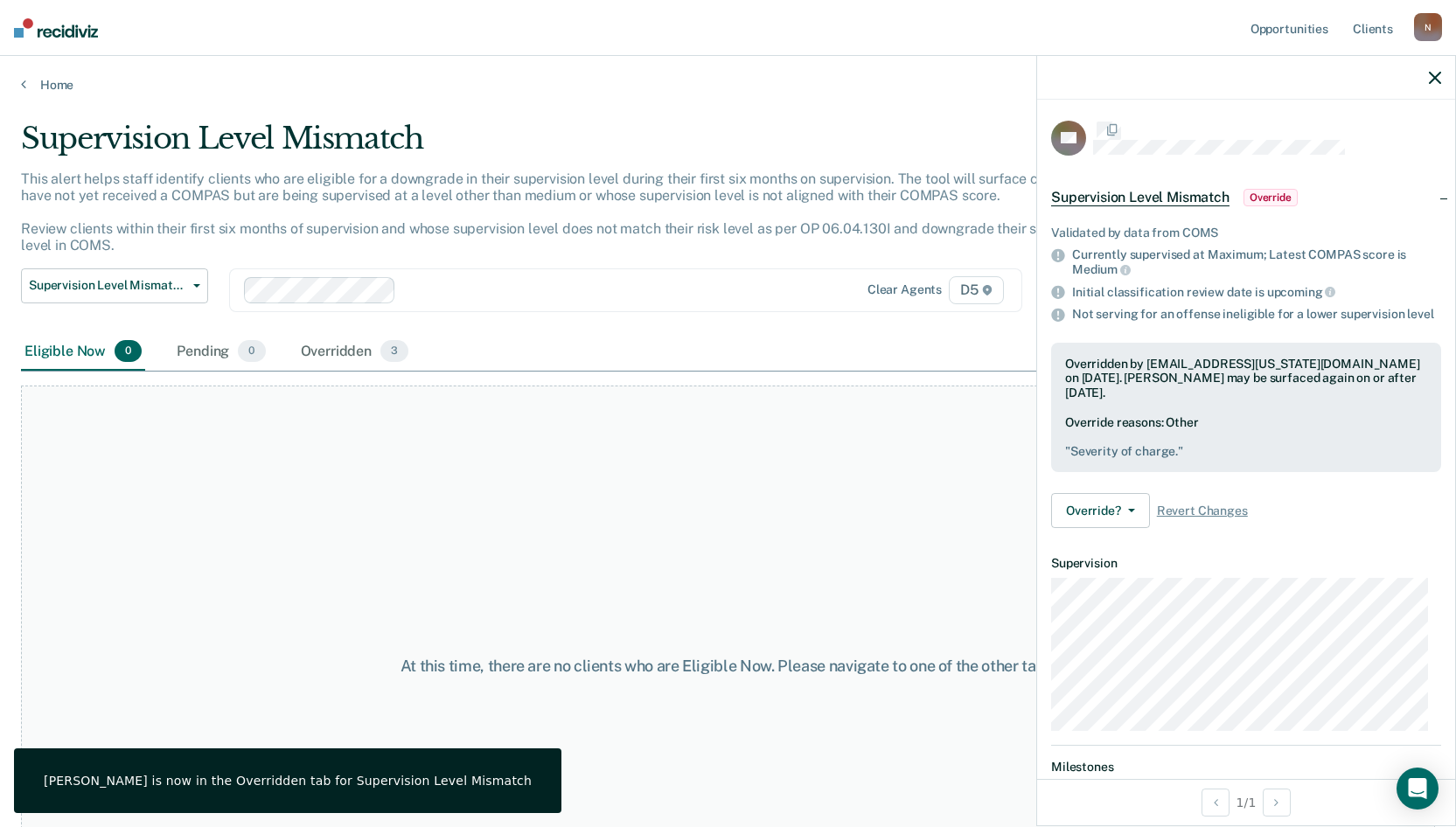
click at [860, 573] on div "At this time, there are no clients who are Eligible Now. Please navigate to one…" at bounding box center [728, 666] width 1415 height 561
